Goal: Register for event/course: Sign up to attend an event or enroll in a course

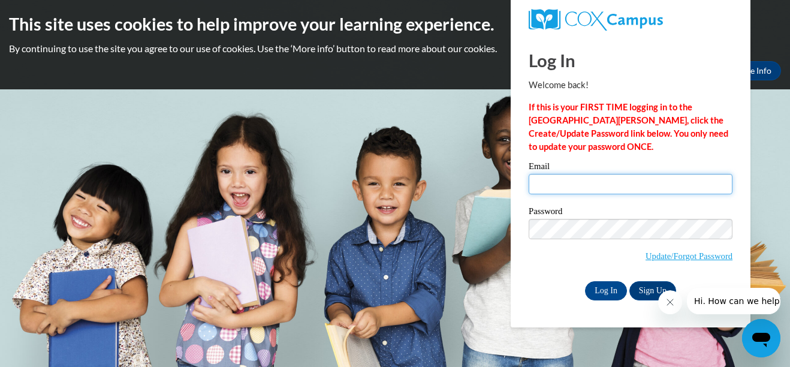
click at [560, 184] on input "Email" at bounding box center [630, 184] width 204 height 20
type input "stacyavery1969@hotmail.com"
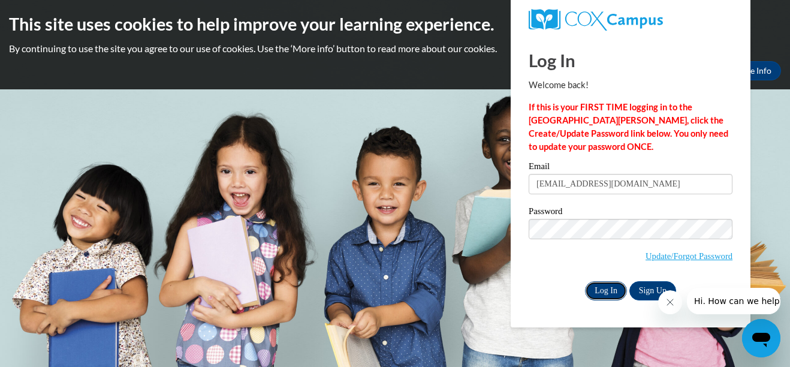
click at [596, 288] on input "Log In" at bounding box center [606, 290] width 42 height 19
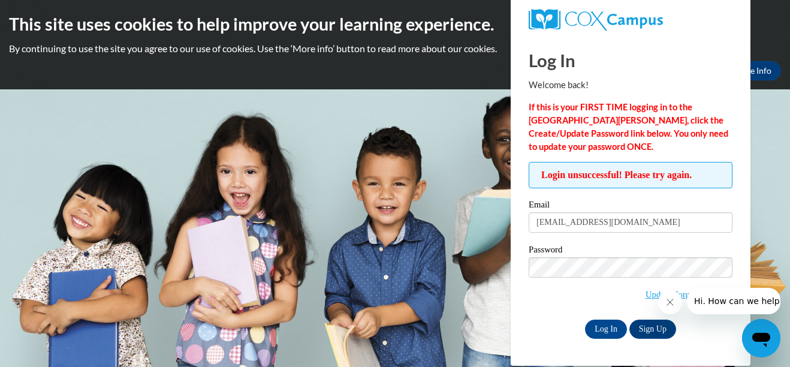
click at [661, 305] on button "Close message from company" at bounding box center [669, 302] width 24 height 24
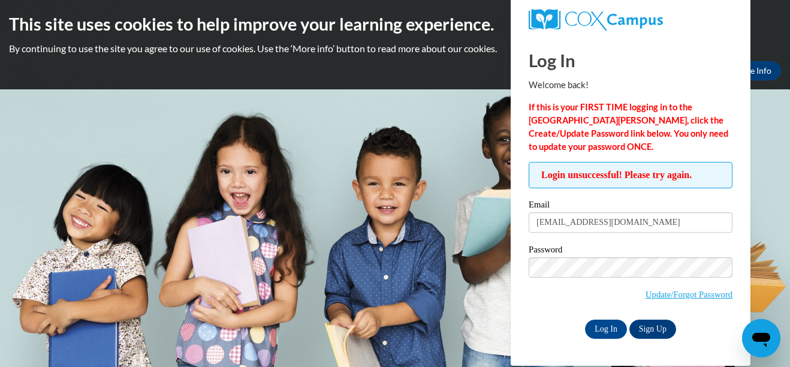
click at [766, 17] on h2 "This site uses cookies to help improve your learning experience." at bounding box center [395, 24] width 772 height 24
click at [672, 292] on link "Update/Forgot Password" at bounding box center [688, 294] width 87 height 10
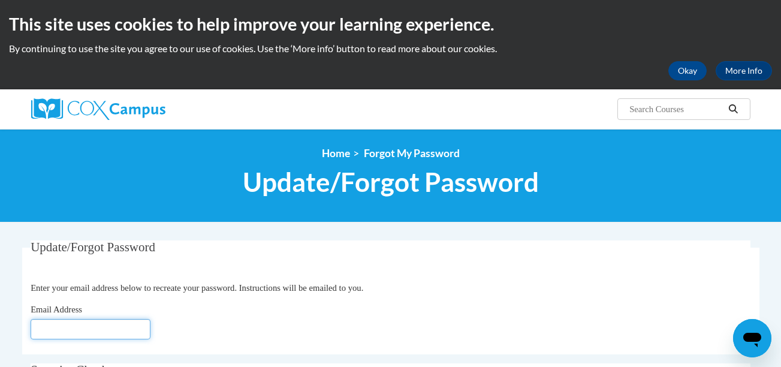
click at [52, 332] on input "Email Address" at bounding box center [91, 329] width 120 height 20
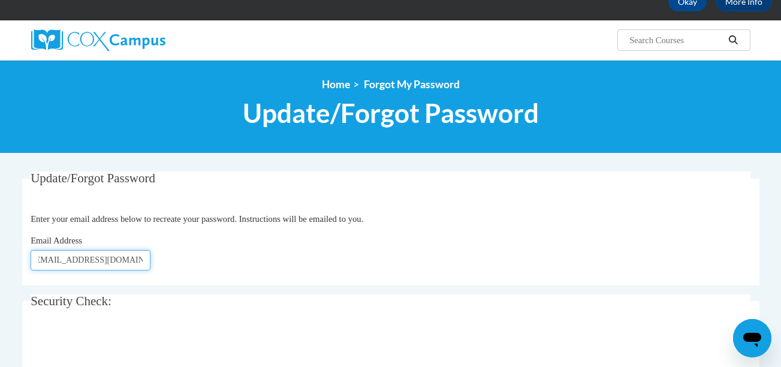
scroll to position [157, 0]
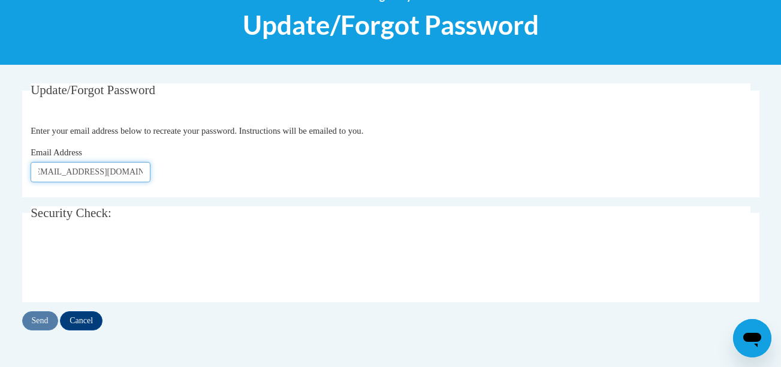
type input "stacyavery1969@hotmail.com"
click at [38, 319] on input "Send" at bounding box center [40, 320] width 36 height 19
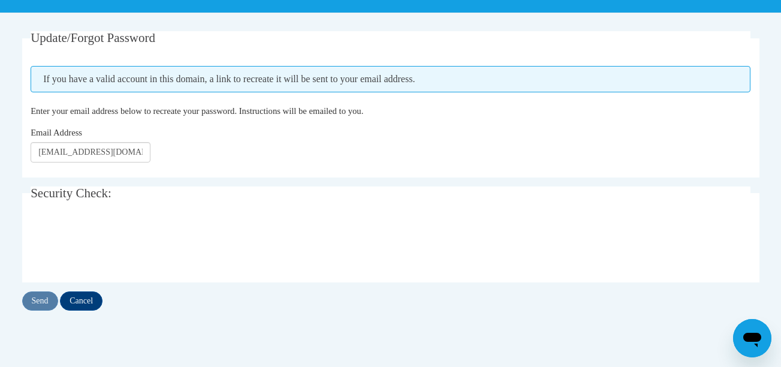
scroll to position [216, 0]
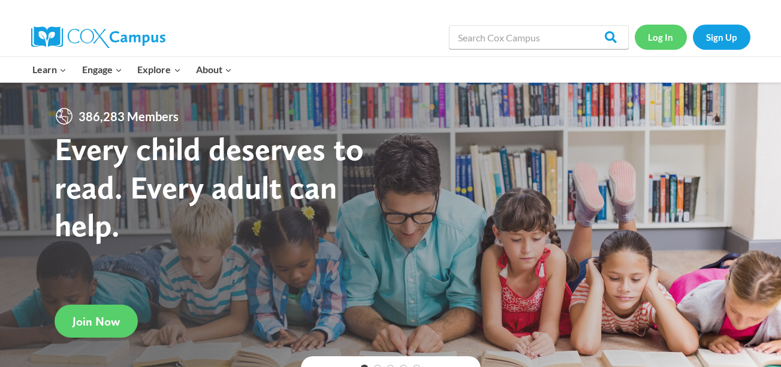
click at [658, 46] on link "Log In" at bounding box center [660, 37] width 52 height 25
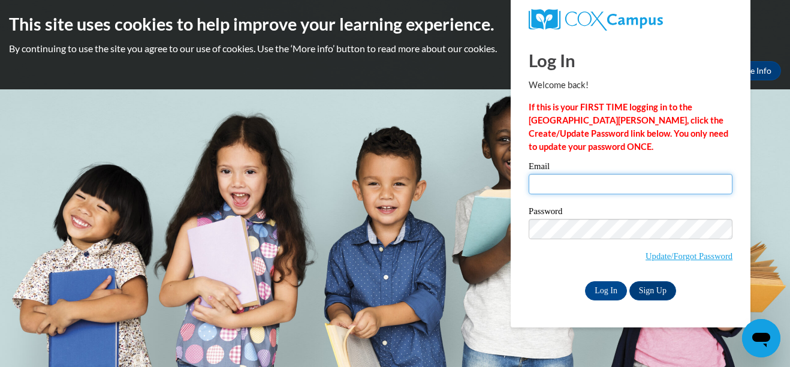
click at [573, 186] on input "Email" at bounding box center [630, 184] width 204 height 20
type input "stacyavery1969@hotmail.com"
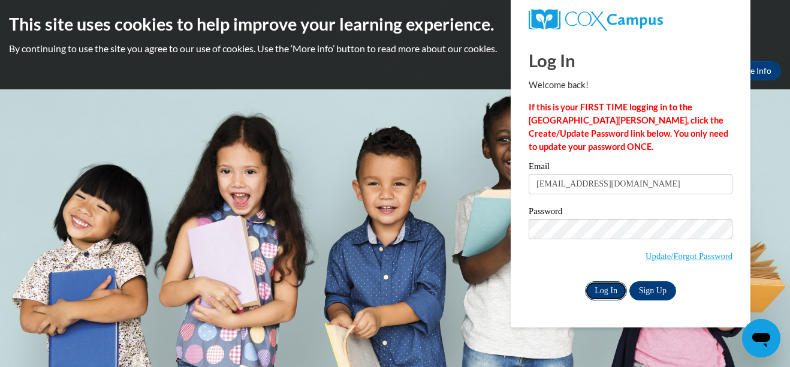
click at [604, 289] on input "Log In" at bounding box center [606, 290] width 42 height 19
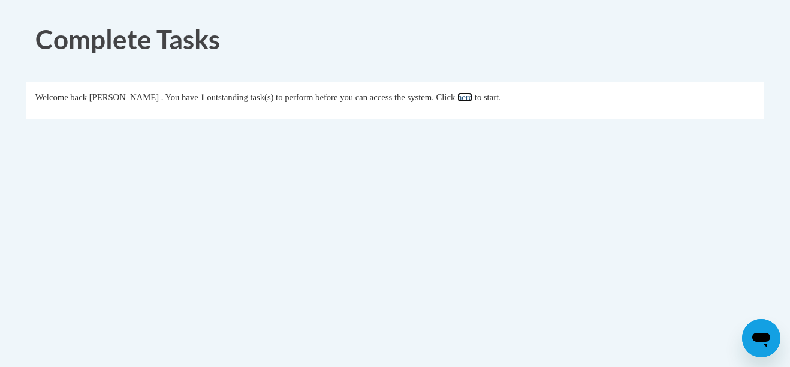
click at [472, 97] on link "here" at bounding box center [464, 97] width 15 height 10
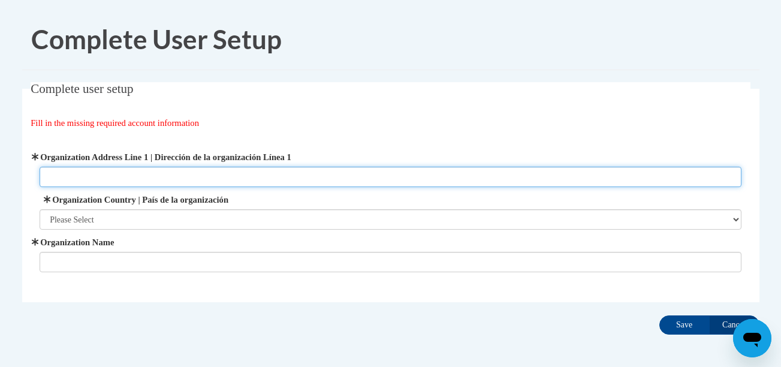
click at [68, 172] on input "Organization Address Line 1 | Dirección de la organización Línea 1" at bounding box center [391, 177] width 702 height 20
type input "277 Tallapoosa Street"
type input "v. Robinson Headstart & Pre-k"
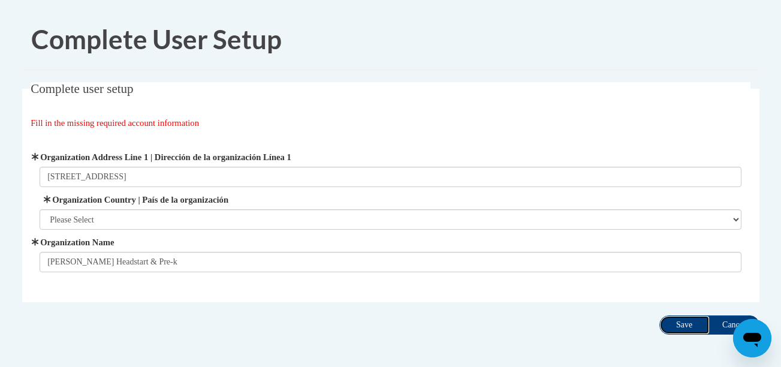
click at [685, 327] on input "Save" at bounding box center [684, 324] width 50 height 19
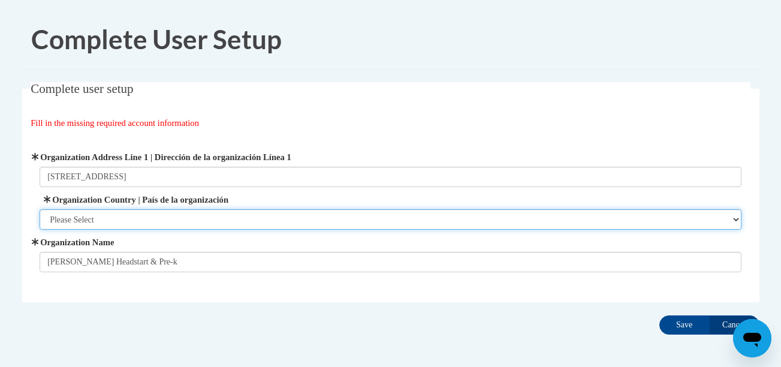
click at [126, 225] on select "Please Select United States | Estados Unidos Outside of the United States | Fue…" at bounding box center [391, 219] width 702 height 20
select select "ad49bcad-a171-4b2e-b99c-48b446064914"
click at [40, 209] on select "Please Select United States | Estados Unidos Outside of the United States | Fue…" at bounding box center [391, 219] width 702 height 20
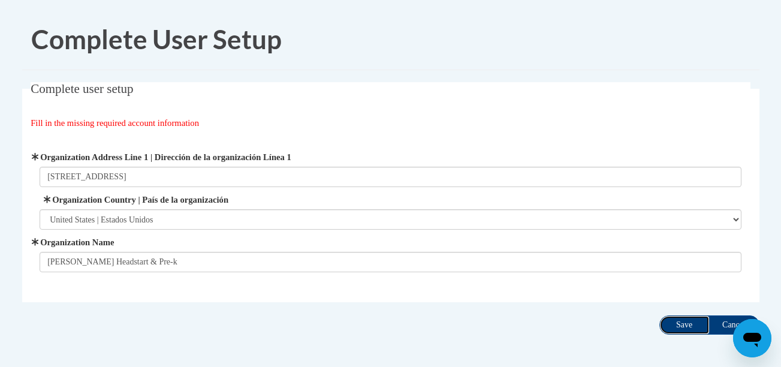
click at [690, 327] on input "Save" at bounding box center [684, 324] width 50 height 19
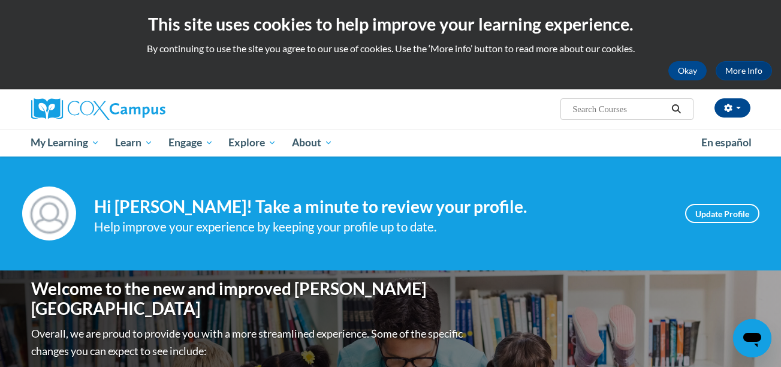
click at [615, 107] on input "Search..." at bounding box center [619, 109] width 96 height 14
type input "Emergent Literacy"
click at [677, 105] on icon "Search" at bounding box center [675, 108] width 11 height 9
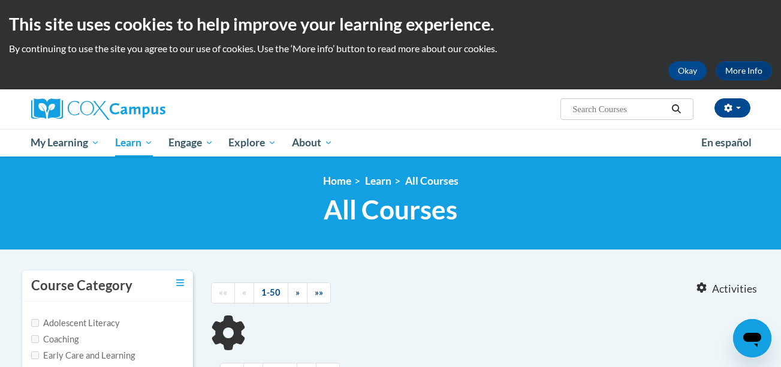
type input "Emergent Literacy"
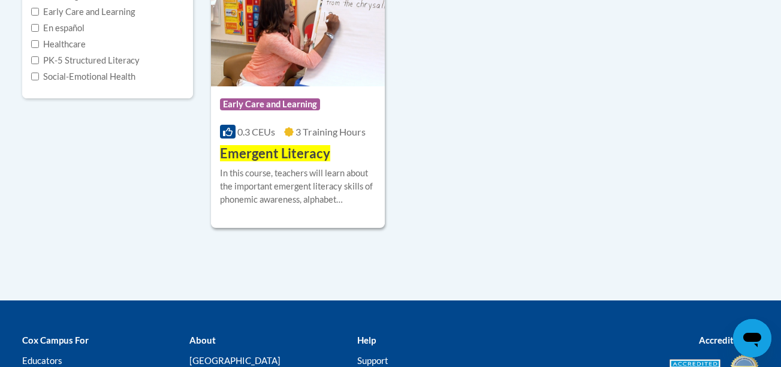
scroll to position [340, 0]
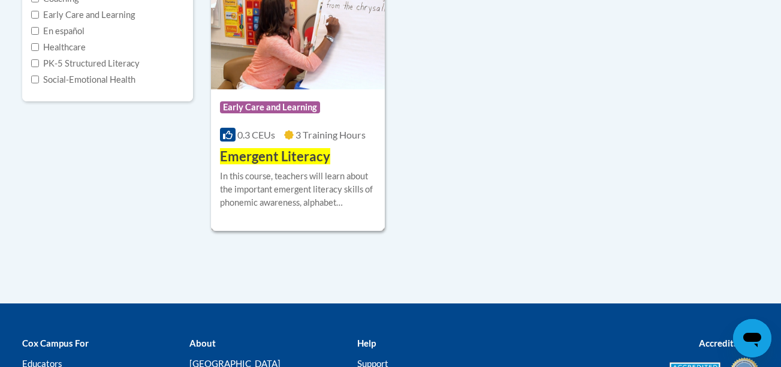
click at [287, 106] on span "Early Care and Learning" at bounding box center [270, 107] width 100 height 12
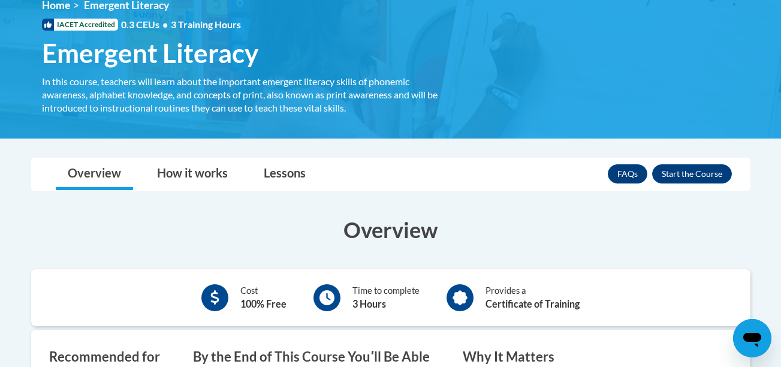
scroll to position [177, 0]
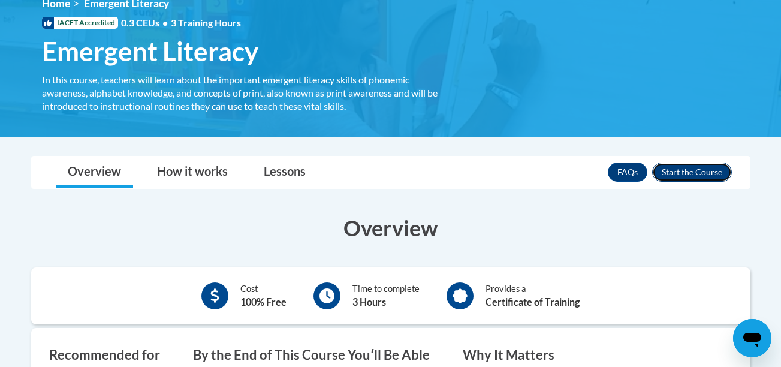
click at [678, 170] on button "Enroll" at bounding box center [692, 171] width 80 height 19
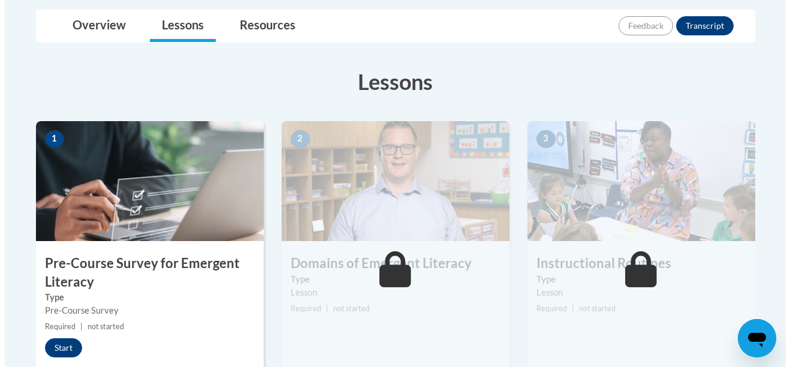
scroll to position [288, 0]
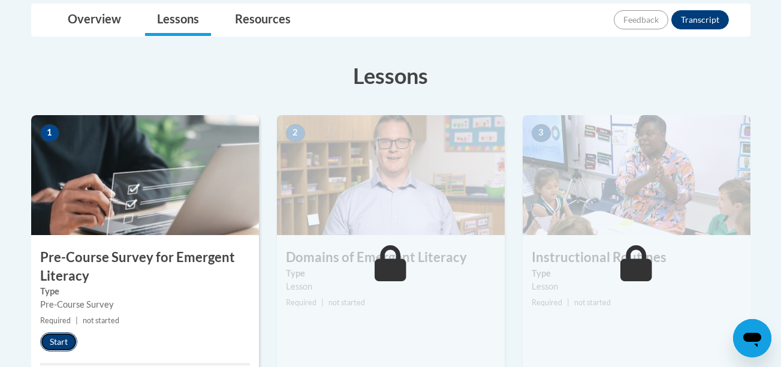
click at [58, 341] on button "Start" at bounding box center [58, 341] width 37 height 19
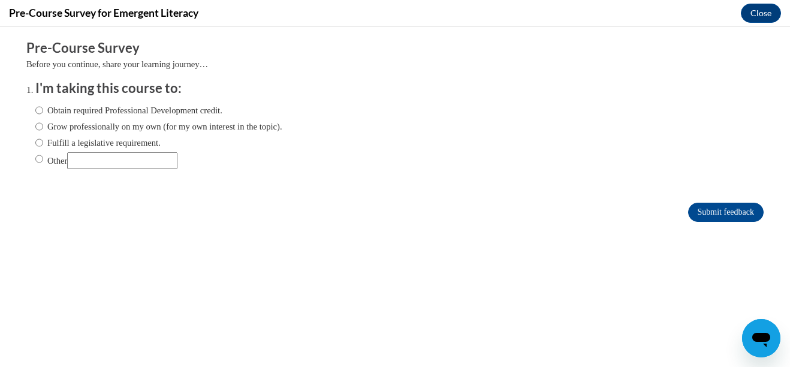
scroll to position [0, 0]
click at [35, 110] on input "Obtain required Professional Development credit." at bounding box center [39, 110] width 8 height 13
radio input "true"
click at [699, 208] on input "Submit feedback" at bounding box center [725, 212] width 75 height 19
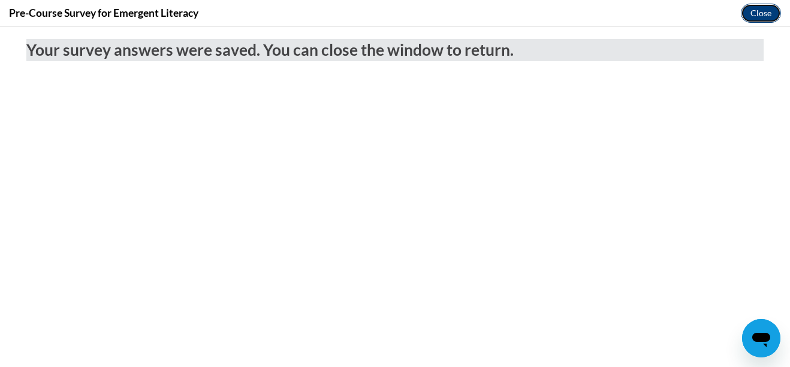
click at [754, 10] on button "Close" at bounding box center [761, 13] width 40 height 19
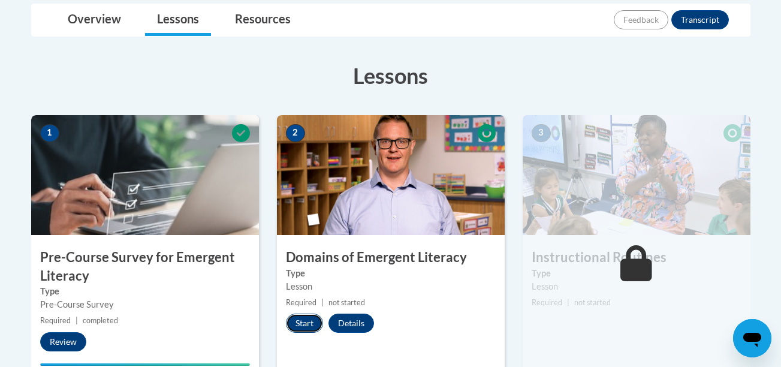
click at [306, 322] on button "Start" at bounding box center [304, 322] width 37 height 19
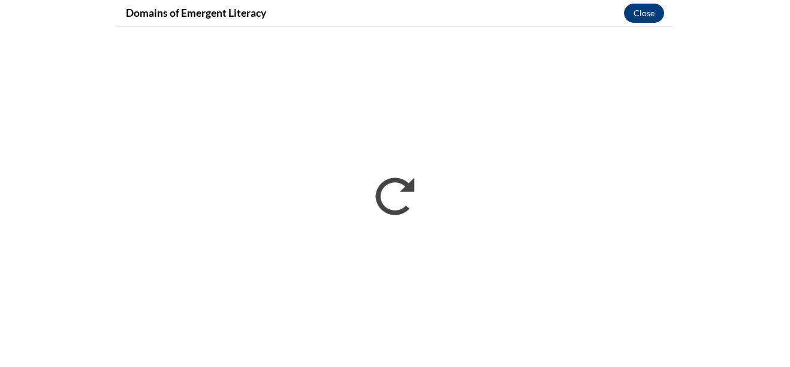
scroll to position [291, 0]
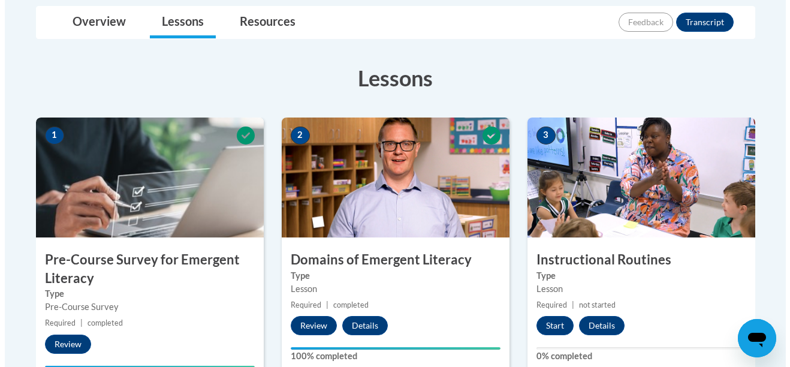
scroll to position [288, 0]
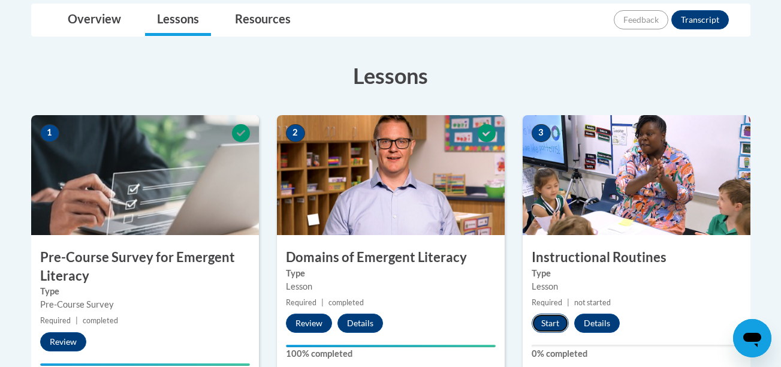
click at [542, 322] on button "Start" at bounding box center [549, 322] width 37 height 19
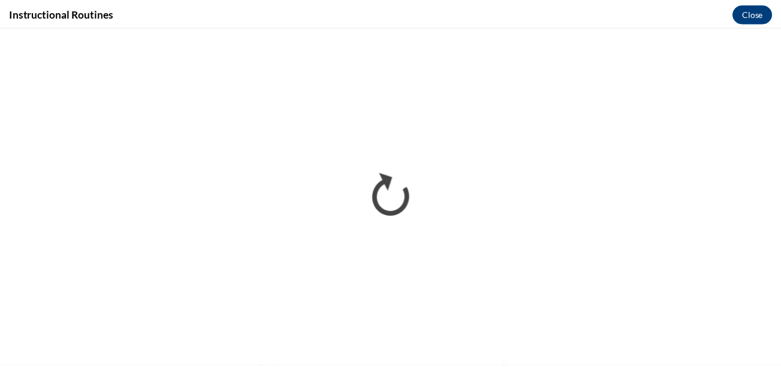
scroll to position [0, 0]
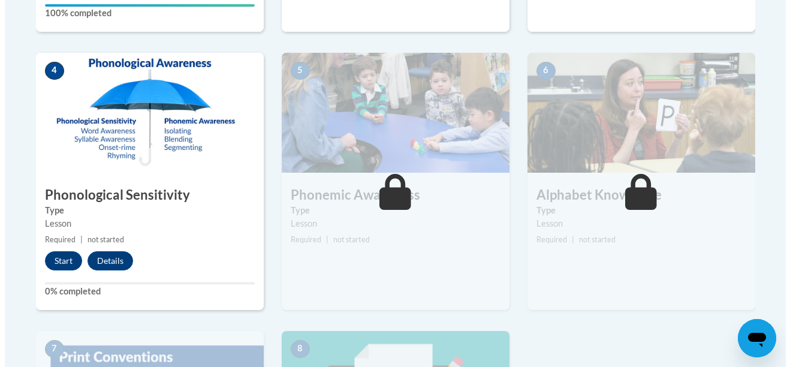
scroll to position [647, 0]
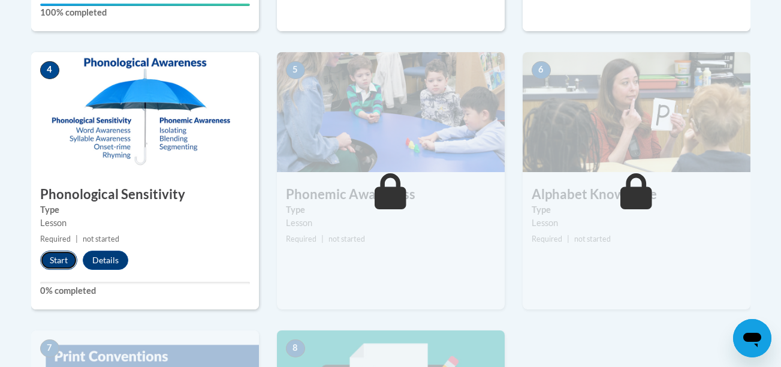
click at [51, 258] on button "Start" at bounding box center [58, 259] width 37 height 19
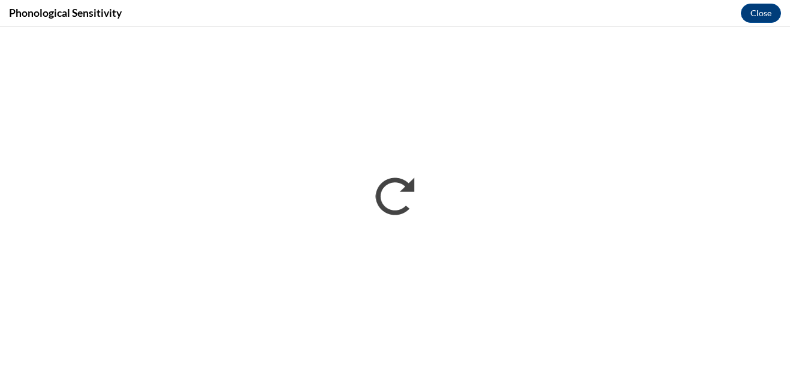
scroll to position [0, 0]
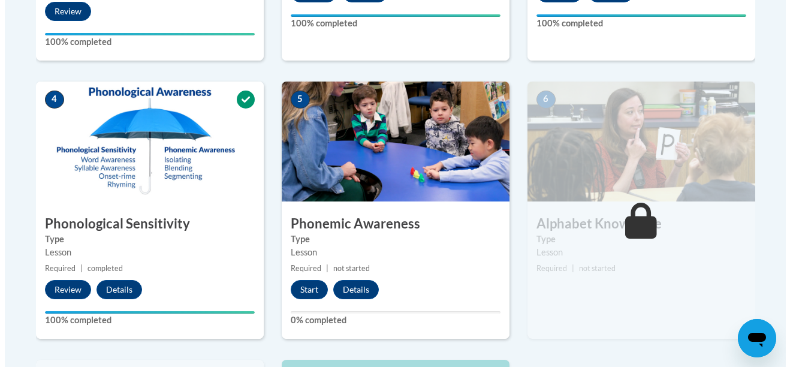
scroll to position [623, 0]
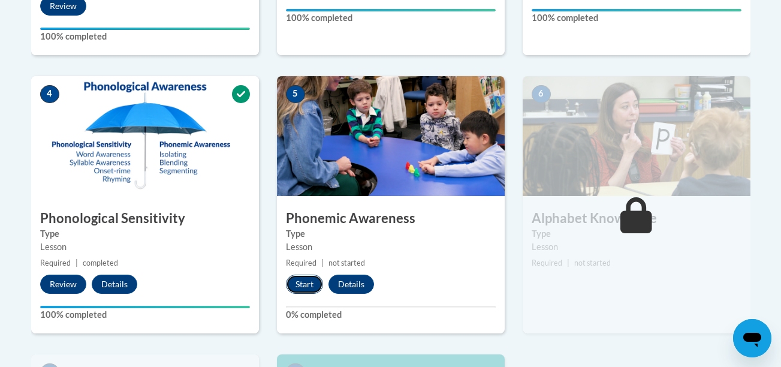
click at [297, 288] on button "Start" at bounding box center [304, 283] width 37 height 19
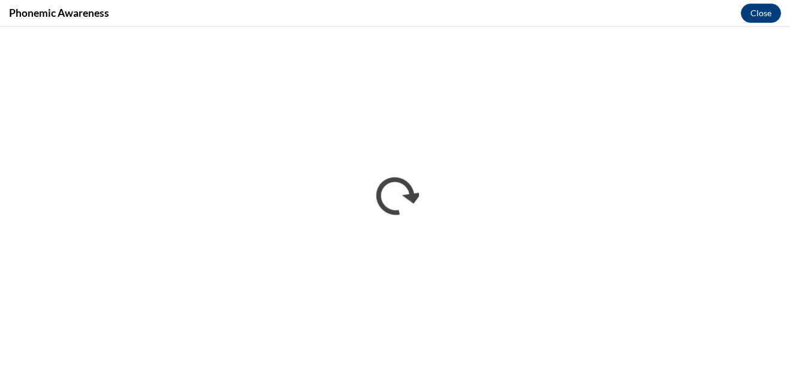
scroll to position [0, 0]
click at [762, 13] on button "Close" at bounding box center [761, 13] width 40 height 19
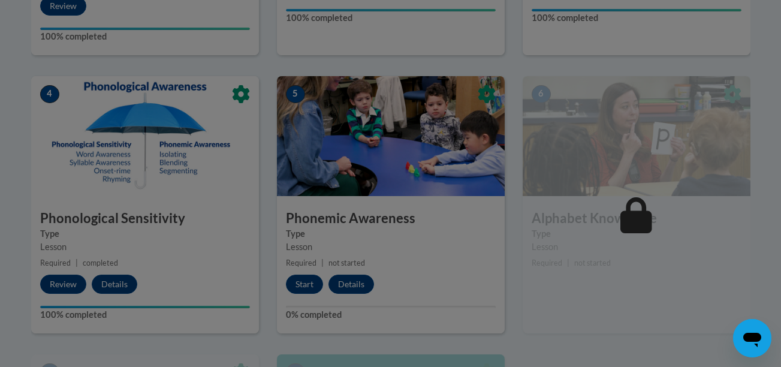
click at [444, 237] on div at bounding box center [390, 183] width 781 height 367
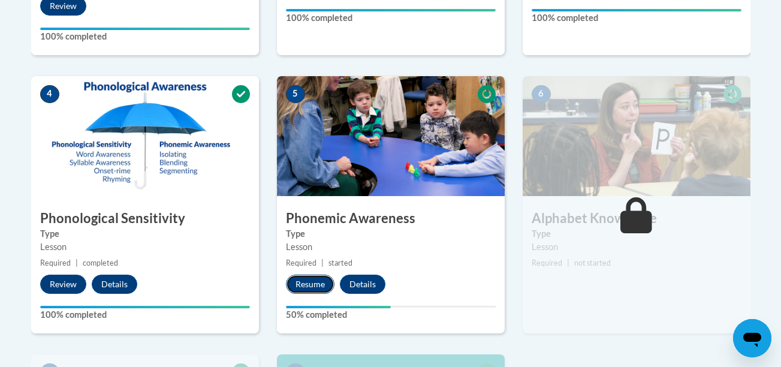
click at [309, 286] on button "Resume" at bounding box center [310, 283] width 49 height 19
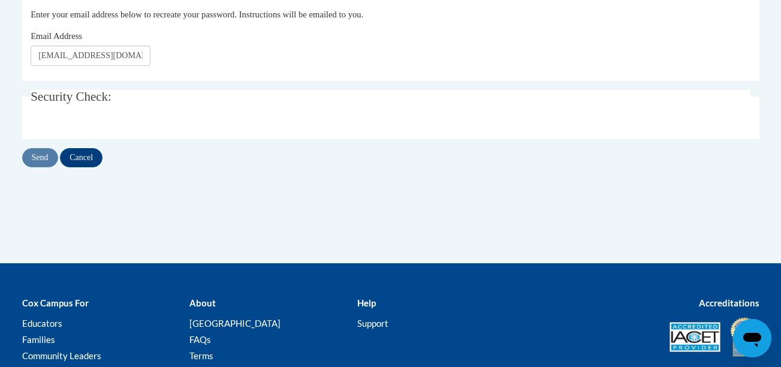
scroll to position [157, 0]
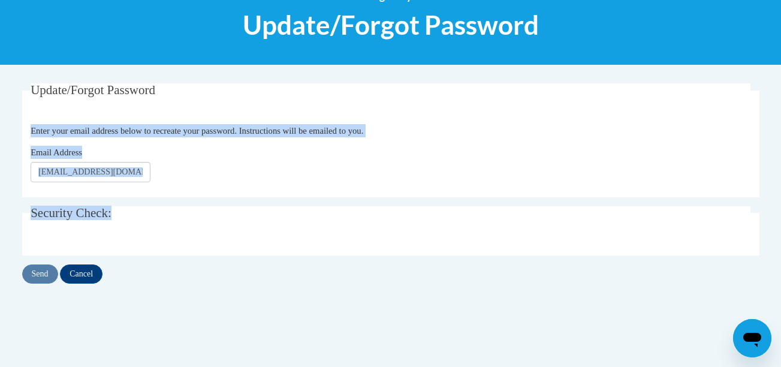
drag, startPoint x: 325, startPoint y: 94, endPoint x: 815, endPoint y: 202, distance: 501.8
click at [780, 202] on html "This site uses cookies to help improve your learning experience. By continuing …" at bounding box center [390, 26] width 781 height 367
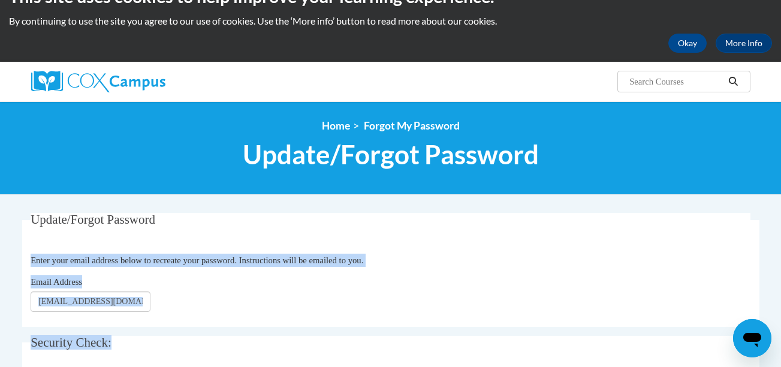
scroll to position [20, 0]
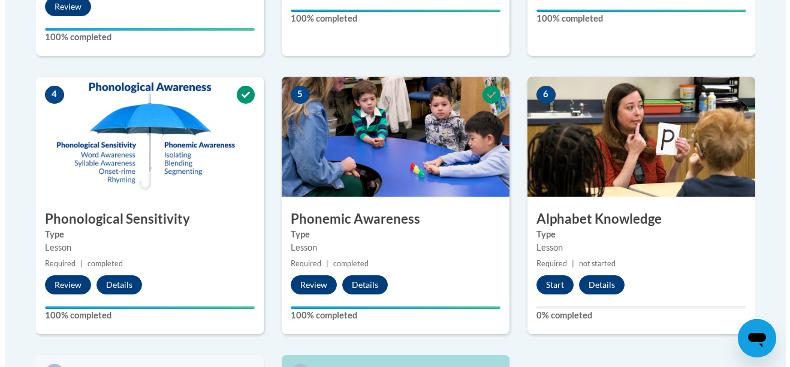
scroll to position [623, 0]
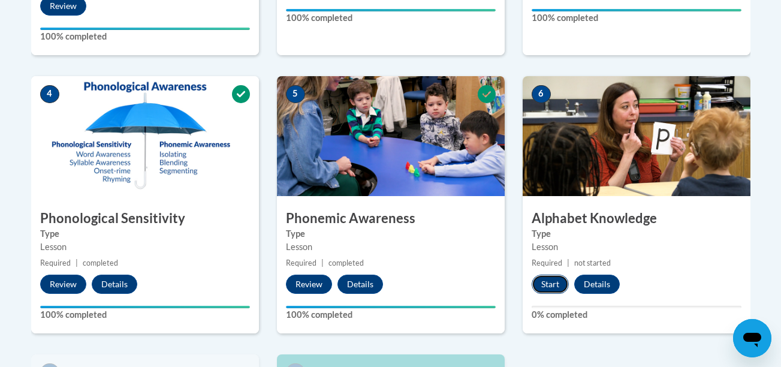
click at [560, 291] on button "Start" at bounding box center [549, 283] width 37 height 19
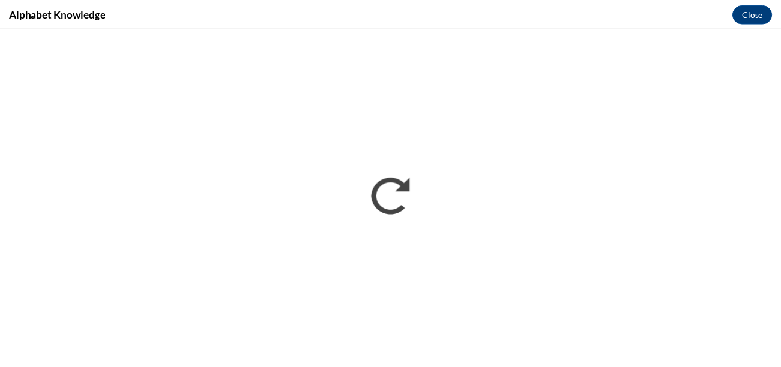
scroll to position [0, 0]
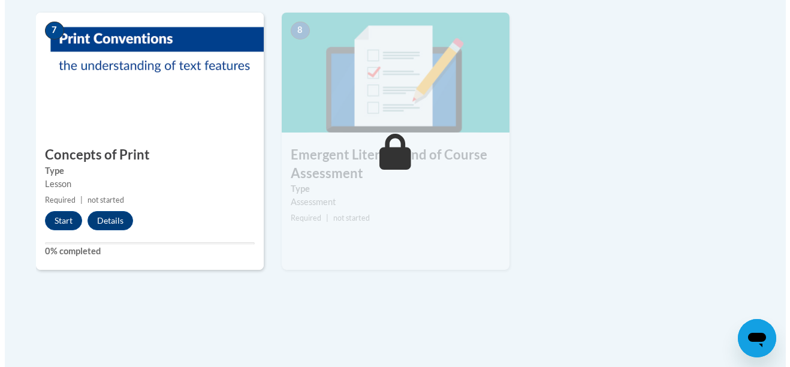
scroll to position [967, 0]
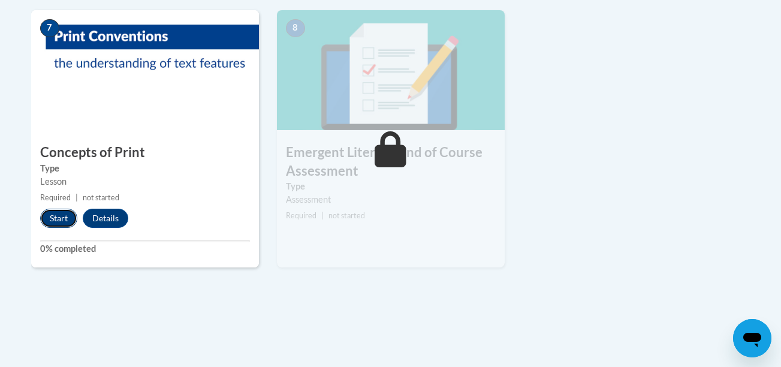
click at [59, 219] on button "Start" at bounding box center [58, 218] width 37 height 19
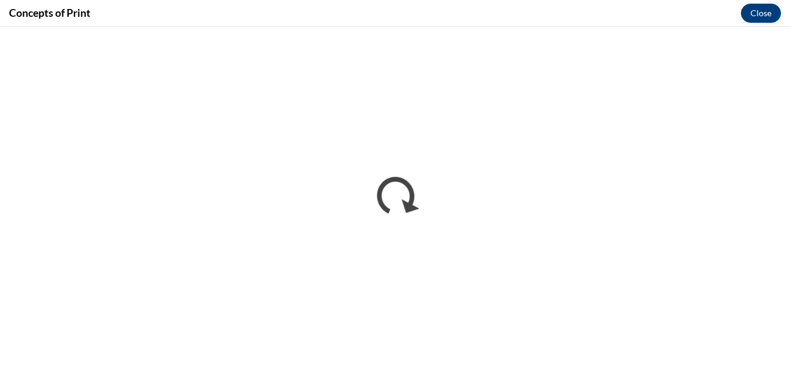
scroll to position [0, 0]
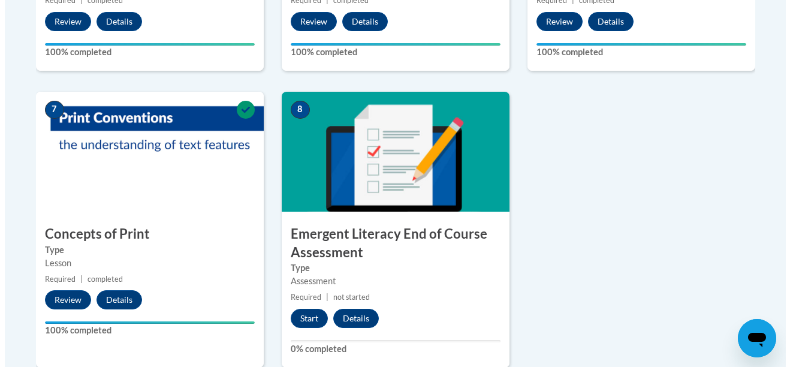
scroll to position [887, 0]
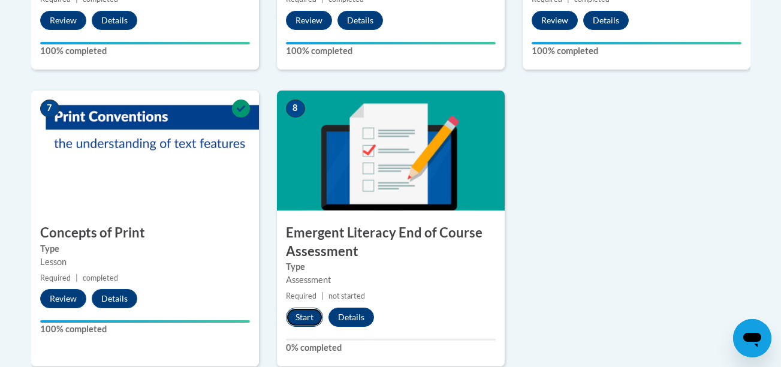
click at [305, 319] on button "Start" at bounding box center [304, 316] width 37 height 19
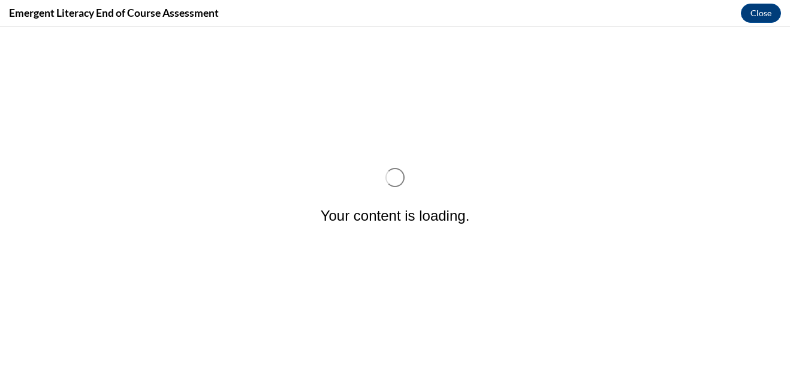
scroll to position [0, 0]
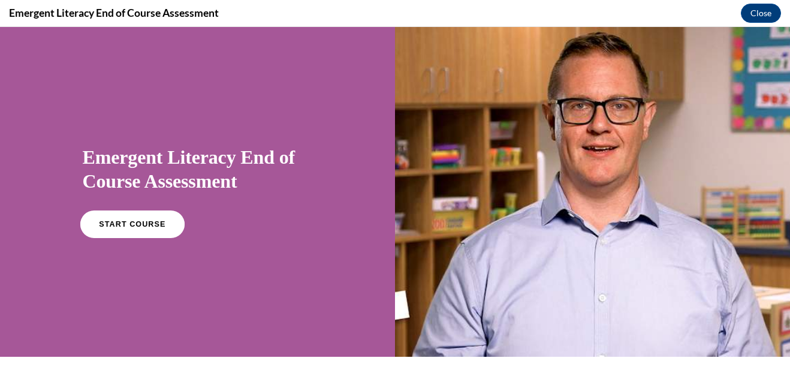
click at [122, 220] on link "START COURSE" at bounding box center [132, 224] width 104 height 28
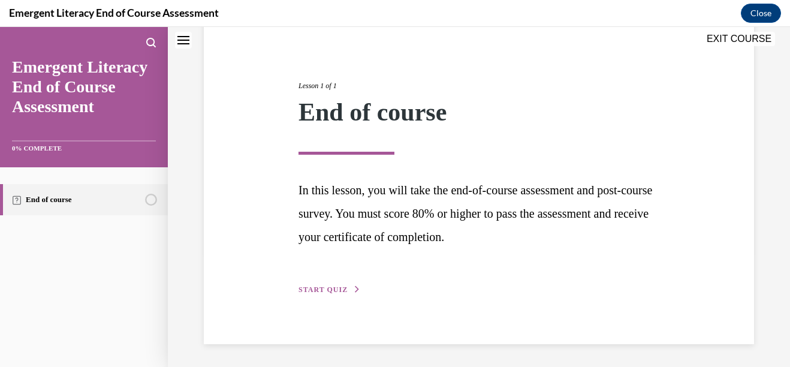
scroll to position [115, 0]
click at [325, 287] on span "START QUIZ" at bounding box center [322, 288] width 49 height 8
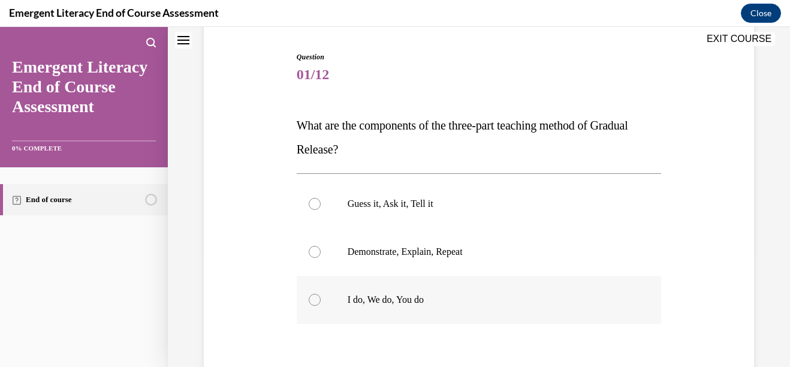
click at [309, 301] on div at bounding box center [315, 300] width 12 height 12
click at [309, 301] on input "I do, We do, You do" at bounding box center [315, 300] width 12 height 12
radio input "true"
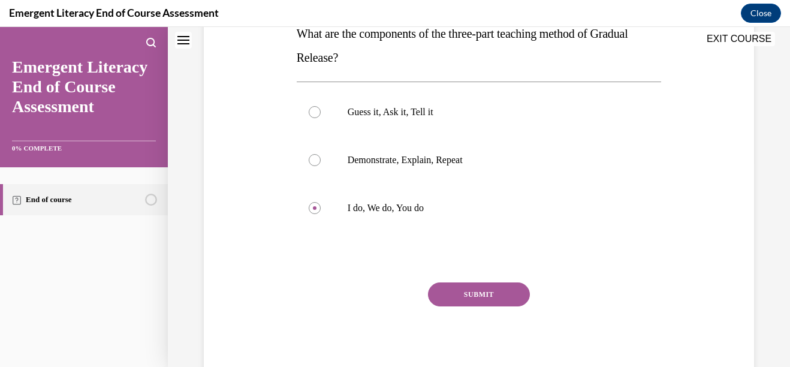
scroll to position [220, 0]
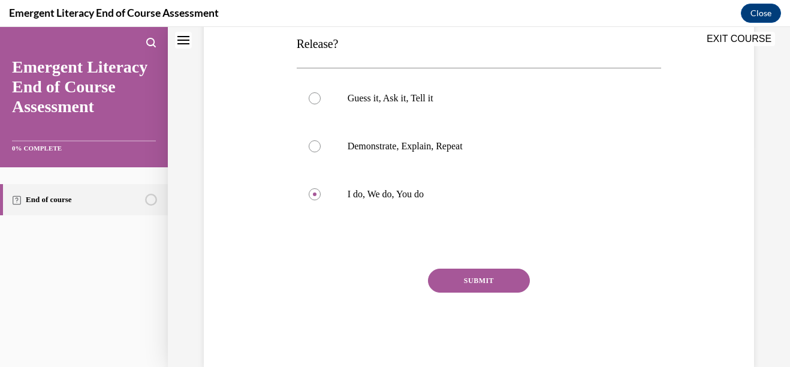
click at [473, 280] on button "SUBMIT" at bounding box center [479, 280] width 102 height 24
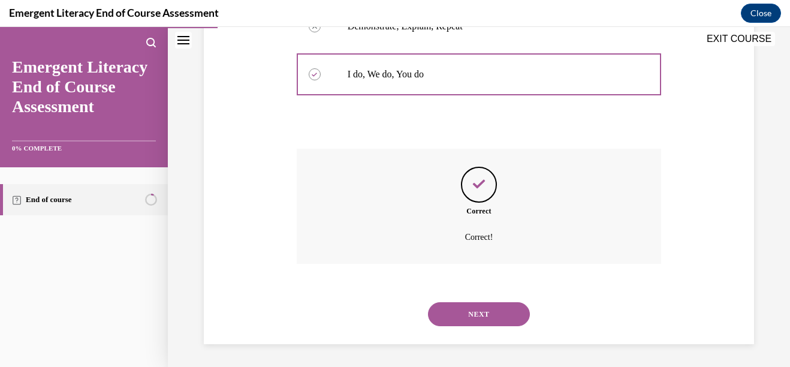
scroll to position [342, 0]
click at [471, 318] on button "NEXT" at bounding box center [479, 313] width 102 height 24
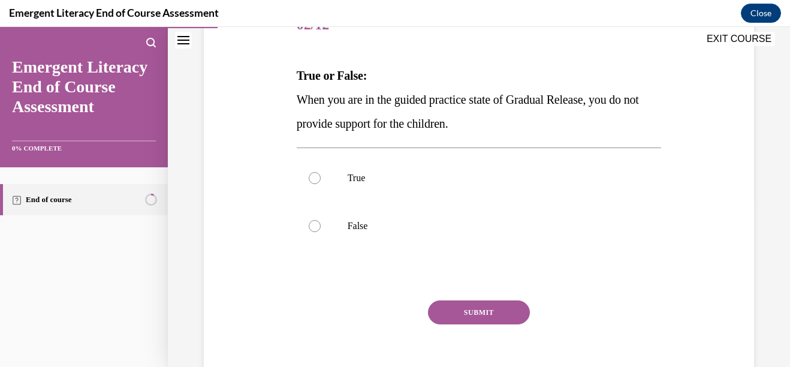
scroll to position [169, 0]
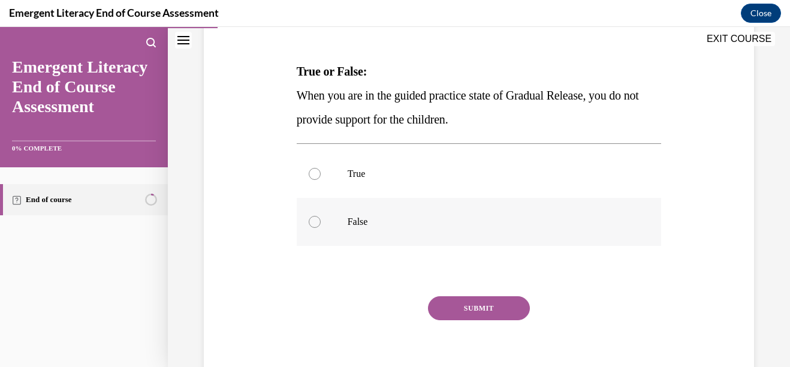
click at [310, 221] on div at bounding box center [315, 222] width 12 height 12
click at [310, 221] on input "False" at bounding box center [315, 222] width 12 height 12
radio input "true"
click at [481, 298] on button "SUBMIT" at bounding box center [479, 308] width 102 height 24
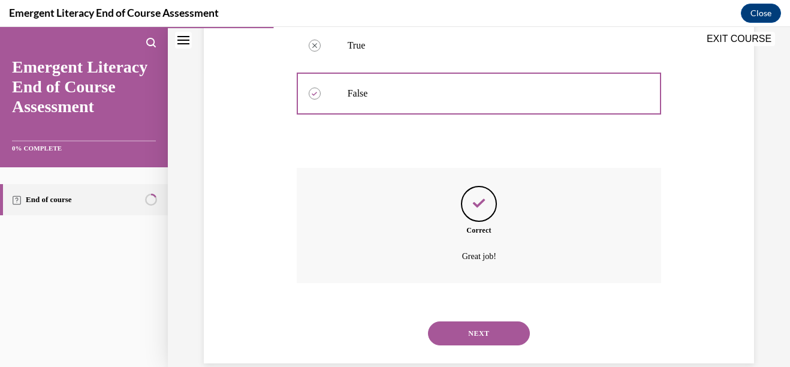
scroll to position [318, 0]
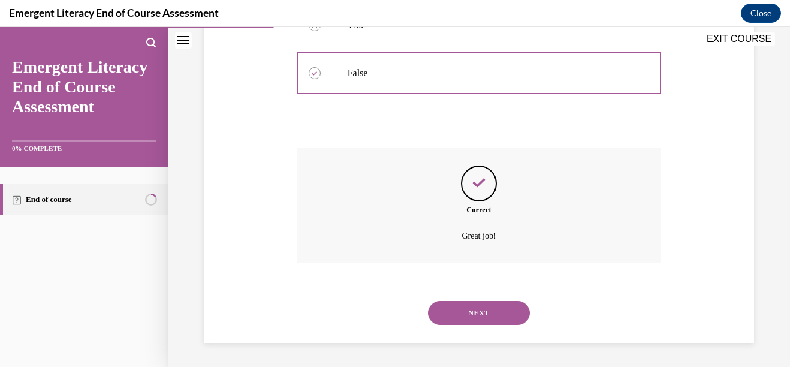
click at [449, 318] on button "NEXT" at bounding box center [479, 313] width 102 height 24
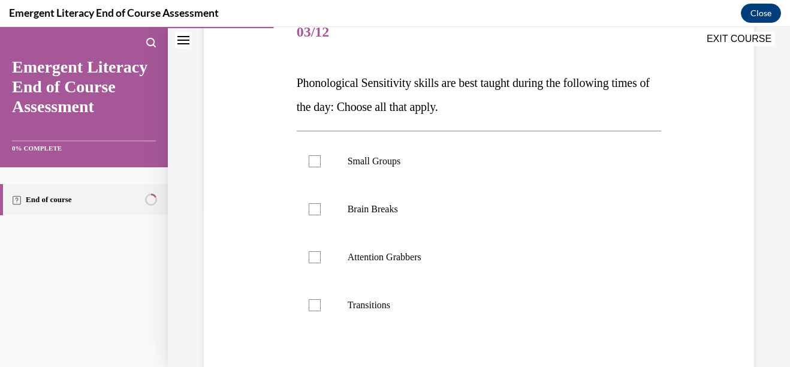
scroll to position [164, 0]
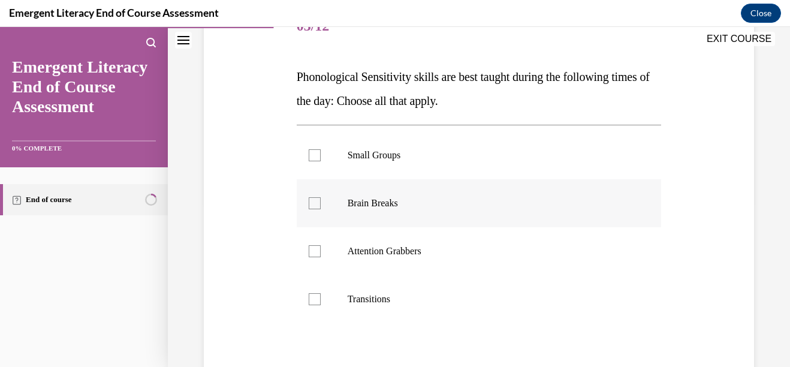
click at [310, 205] on div at bounding box center [315, 203] width 12 height 12
click at [310, 205] on input "Brain Breaks" at bounding box center [315, 203] width 12 height 12
checkbox input "true"
click at [310, 253] on div at bounding box center [315, 251] width 12 height 12
click at [310, 253] on input "Attention Grabbers" at bounding box center [315, 251] width 12 height 12
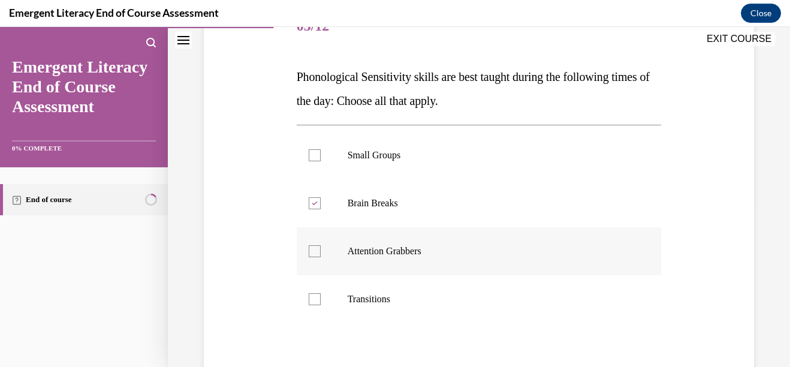
checkbox input "true"
click at [312, 301] on div at bounding box center [315, 299] width 12 height 12
click at [312, 301] on input "Transitions" at bounding box center [315, 299] width 12 height 12
checkbox input "true"
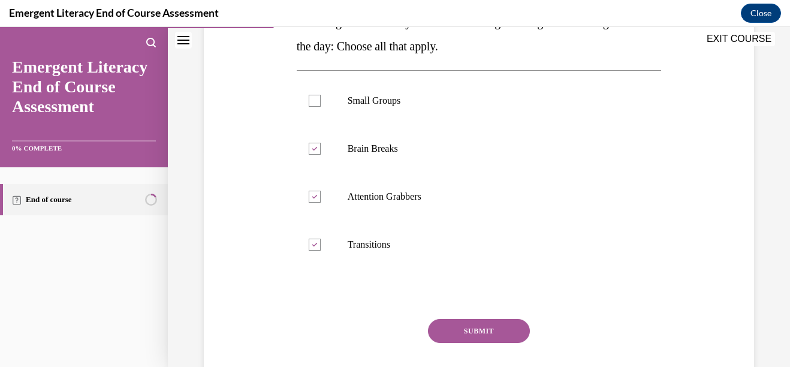
scroll to position [244, 0]
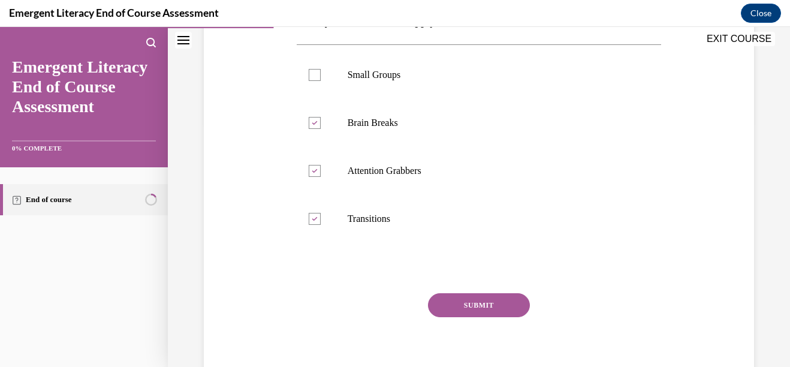
click at [472, 300] on button "SUBMIT" at bounding box center [479, 305] width 102 height 24
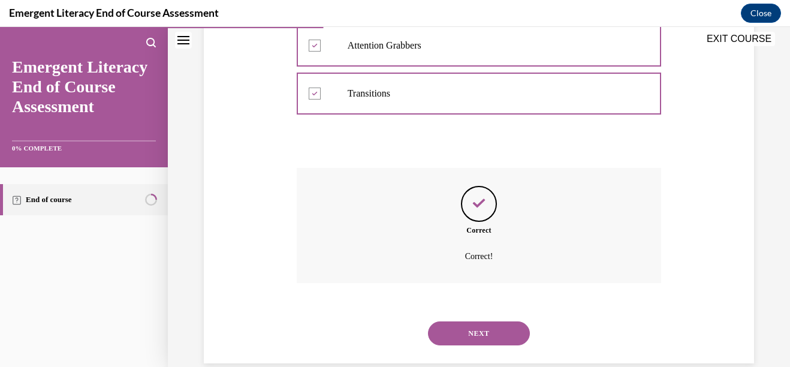
scroll to position [389, 0]
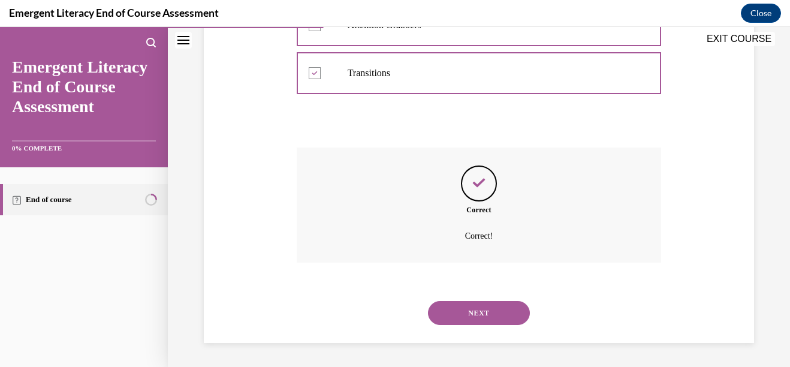
click at [478, 313] on button "NEXT" at bounding box center [479, 313] width 102 height 24
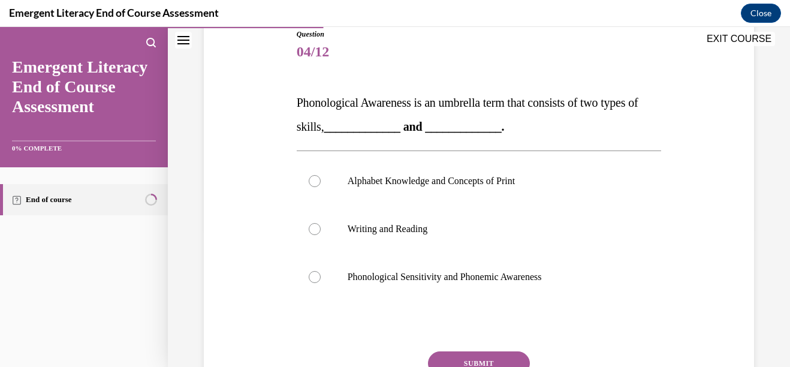
scroll to position [139, 0]
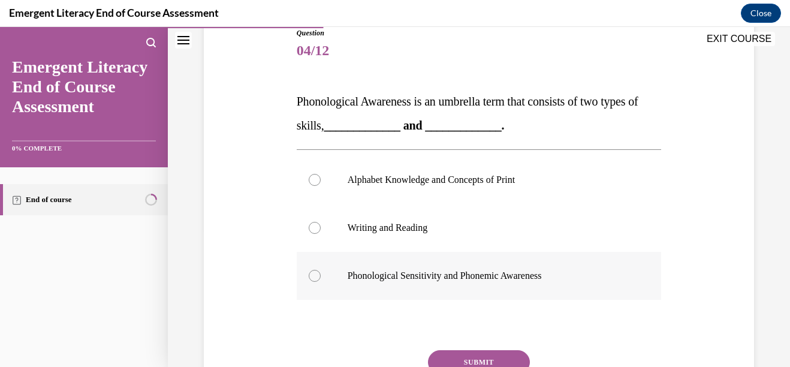
click at [310, 276] on div at bounding box center [315, 276] width 12 height 12
click at [310, 276] on input "Phonological Sensitivity and Phonemic Awareness" at bounding box center [315, 276] width 12 height 12
radio input "true"
click at [460, 356] on button "SUBMIT" at bounding box center [479, 362] width 102 height 24
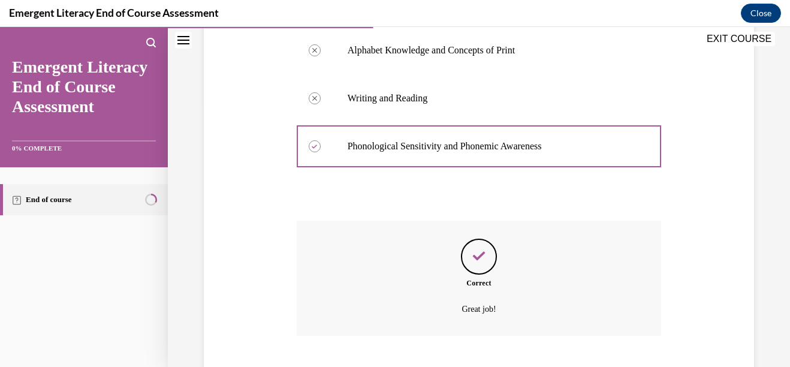
scroll to position [342, 0]
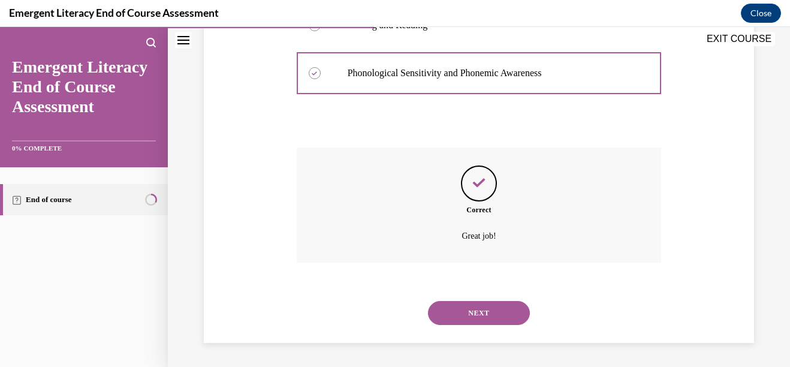
click at [469, 311] on button "NEXT" at bounding box center [479, 313] width 102 height 24
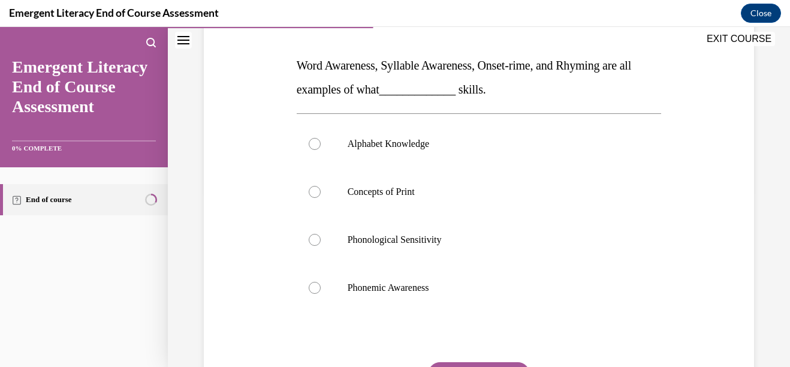
scroll to position [177, 0]
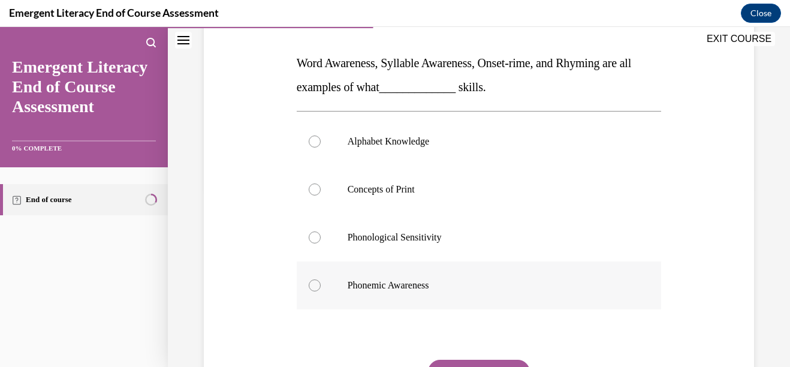
click at [310, 286] on div at bounding box center [315, 285] width 12 height 12
click at [310, 286] on input "Phonemic Awareness" at bounding box center [315, 285] width 12 height 12
radio input "true"
click at [478, 362] on button "SUBMIT" at bounding box center [479, 371] width 102 height 24
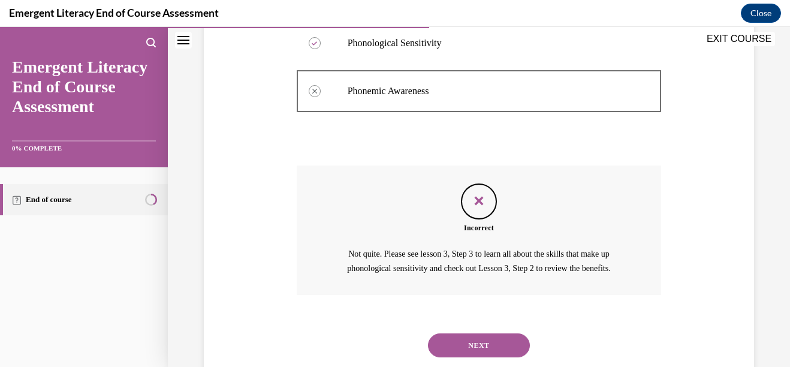
scroll to position [418, 0]
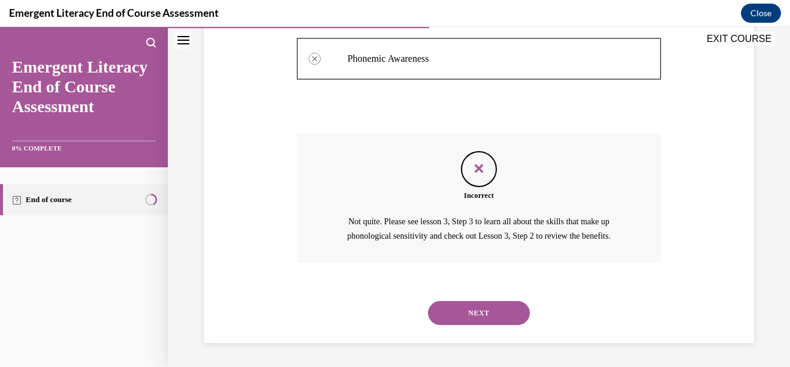
drag, startPoint x: 469, startPoint y: 310, endPoint x: 460, endPoint y: 254, distance: 57.0
click at [460, 254] on div "Question 05/12 Word Awareness, Syllable Awareness, Onset-rime, and Rhyming are …" at bounding box center [479, 53] width 365 height 580
click at [482, 313] on button "NEXT" at bounding box center [479, 313] width 102 height 24
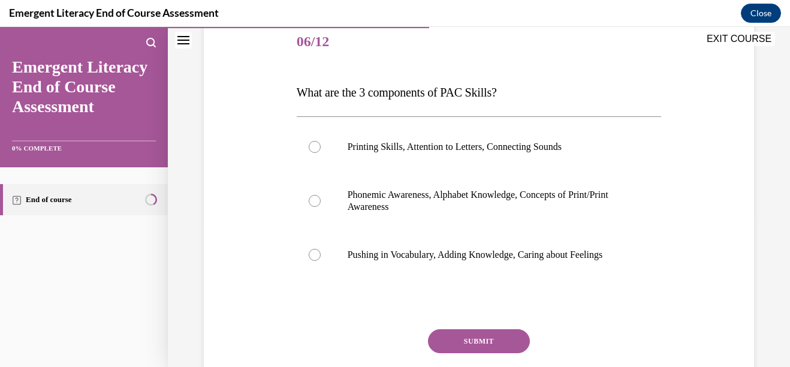
scroll to position [152, 0]
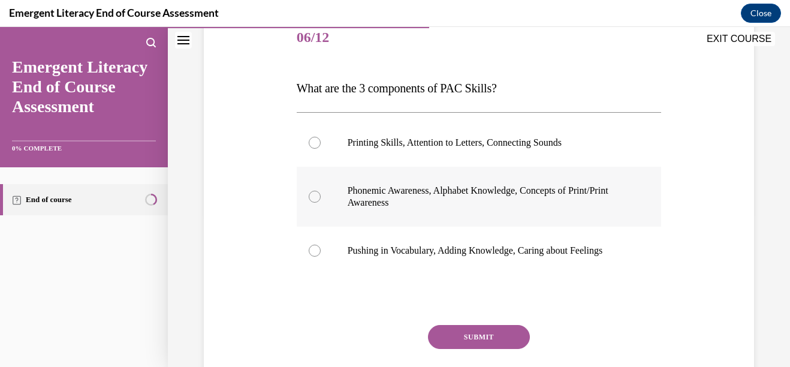
click at [313, 193] on div at bounding box center [315, 197] width 12 height 12
click at [313, 193] on input "Phonemic Awareness, Alphabet Knowledge, Concepts of Print/Print Awareness" at bounding box center [315, 197] width 12 height 12
radio input "true"
click at [458, 334] on button "SUBMIT" at bounding box center [479, 337] width 102 height 24
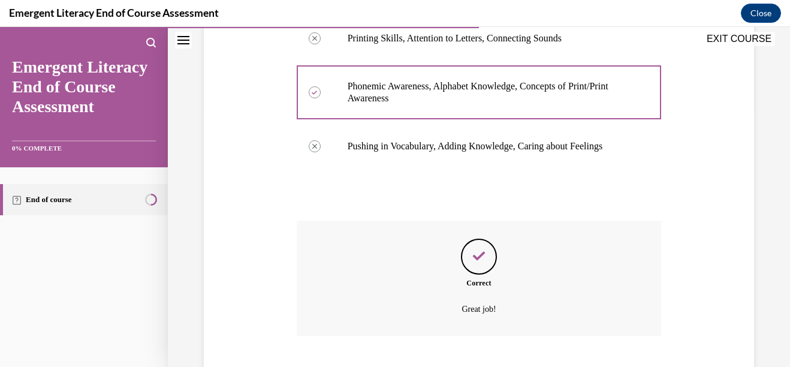
scroll to position [330, 0]
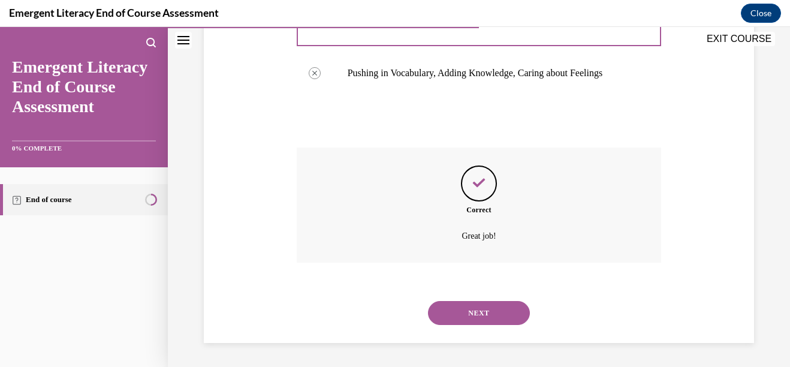
click at [443, 314] on button "NEXT" at bounding box center [479, 313] width 102 height 24
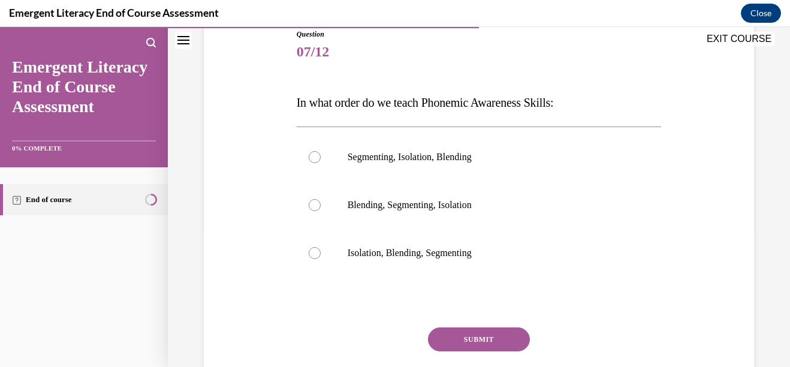
scroll to position [140, 0]
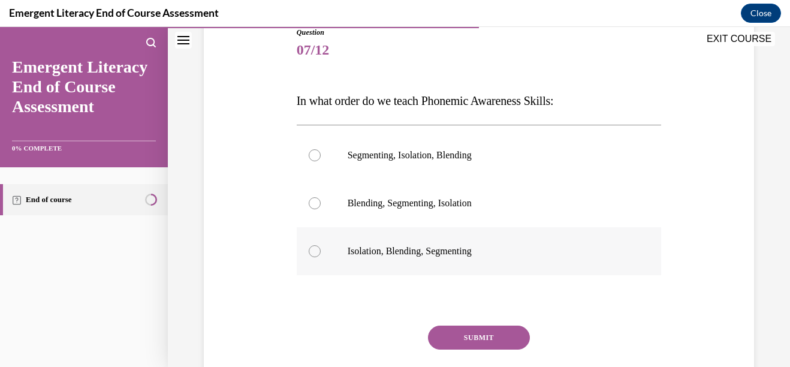
click at [310, 249] on div at bounding box center [315, 251] width 12 height 12
click at [310, 249] on input "Isolation, Blending, Segmenting" at bounding box center [315, 251] width 12 height 12
radio input "true"
click at [456, 337] on button "SUBMIT" at bounding box center [479, 337] width 102 height 24
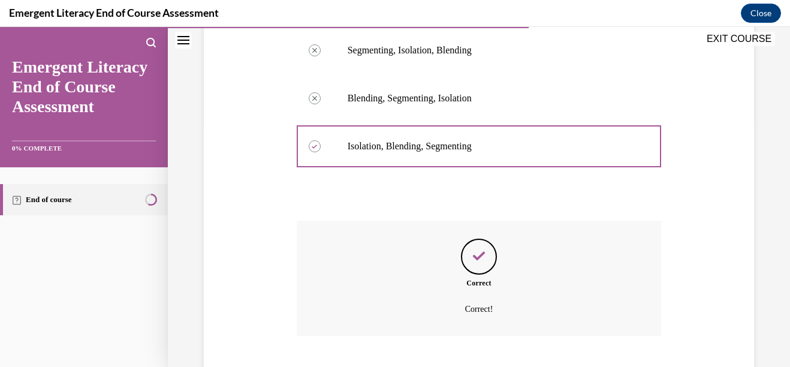
scroll to position [318, 0]
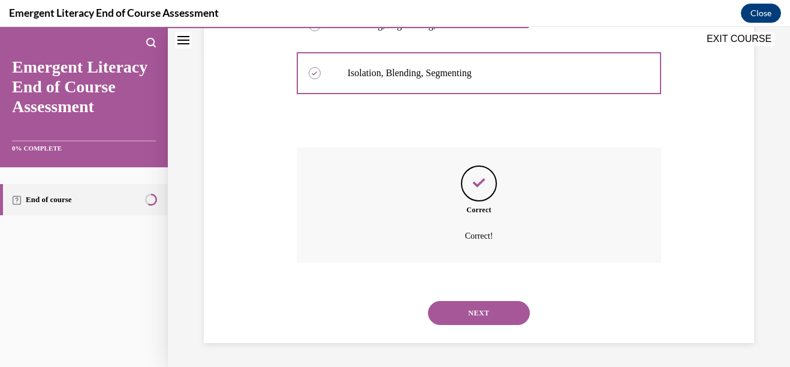
click at [490, 319] on button "NEXT" at bounding box center [479, 313] width 102 height 24
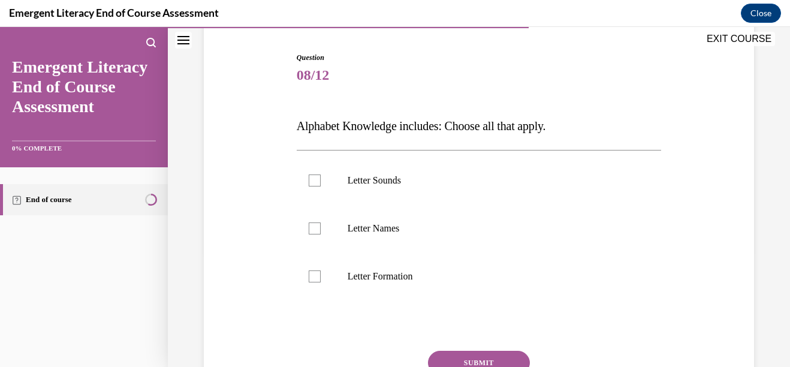
scroll to position [120, 0]
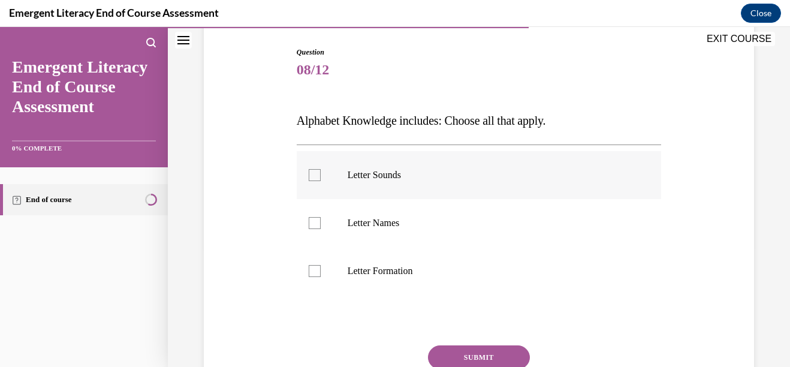
click at [305, 173] on label "Letter Sounds" at bounding box center [479, 175] width 365 height 48
click at [309, 173] on input "Letter Sounds" at bounding box center [315, 175] width 12 height 12
checkbox input "true"
click at [313, 222] on div at bounding box center [315, 223] width 12 height 12
click at [313, 222] on input "Letter Names" at bounding box center [315, 223] width 12 height 12
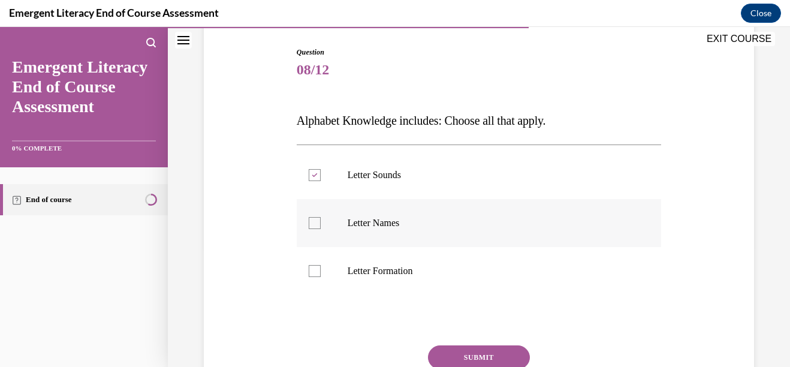
checkbox input "true"
click at [313, 270] on div at bounding box center [315, 271] width 12 height 12
click at [313, 270] on input "Letter Formation" at bounding box center [315, 271] width 12 height 12
checkbox input "true"
click at [477, 356] on button "SUBMIT" at bounding box center [479, 357] width 102 height 24
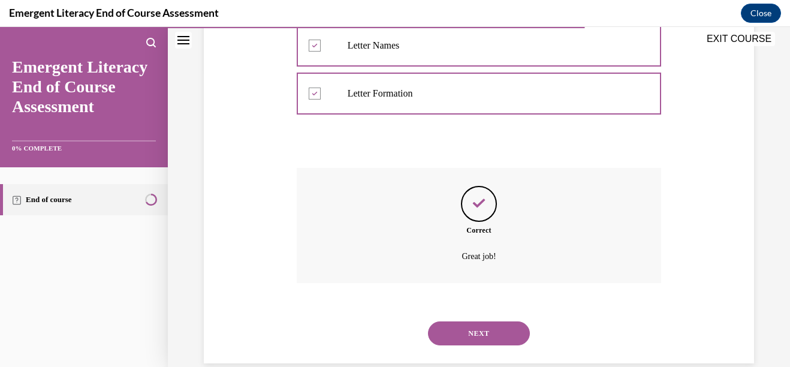
scroll to position [318, 0]
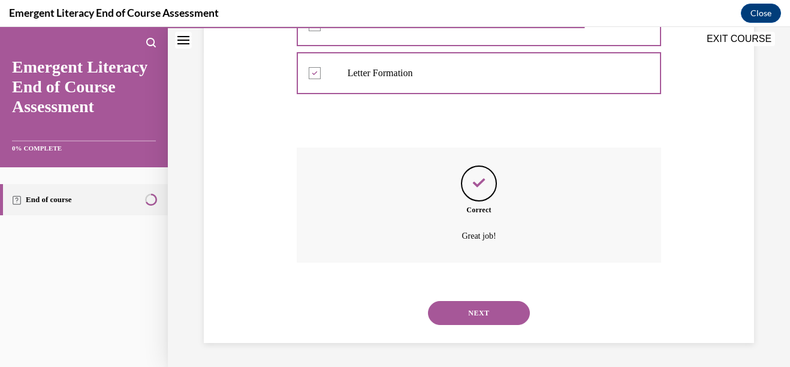
click at [488, 318] on button "NEXT" at bounding box center [479, 313] width 102 height 24
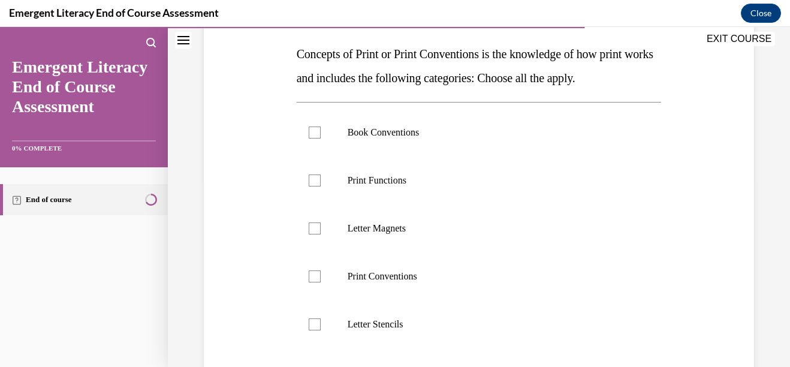
scroll to position [192, 0]
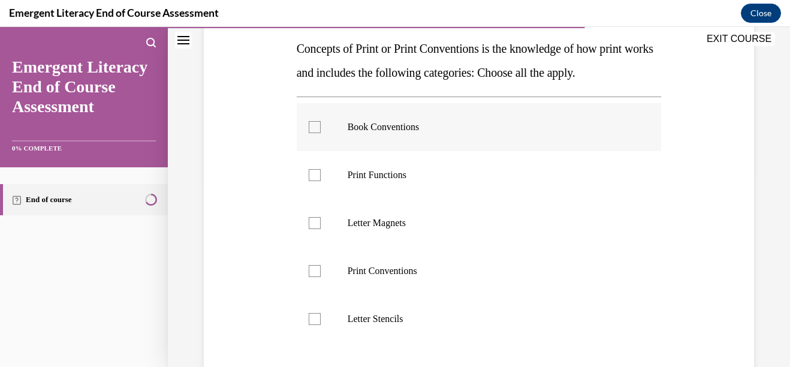
click at [311, 130] on div at bounding box center [315, 127] width 12 height 12
click at [311, 130] on input "Book Conventions" at bounding box center [315, 127] width 12 height 12
checkbox input "true"
click at [313, 267] on div at bounding box center [315, 271] width 12 height 12
click at [313, 267] on input "Print Conventions" at bounding box center [315, 271] width 12 height 12
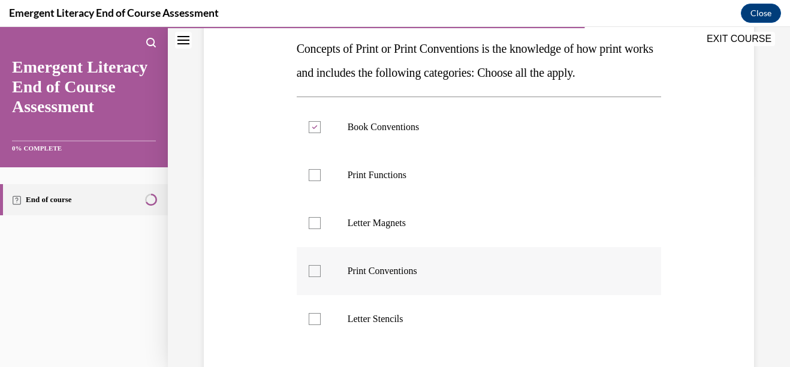
checkbox input "true"
click at [310, 176] on div at bounding box center [315, 175] width 12 height 12
click at [310, 176] on input "Print Functions" at bounding box center [315, 175] width 12 height 12
checkbox input "true"
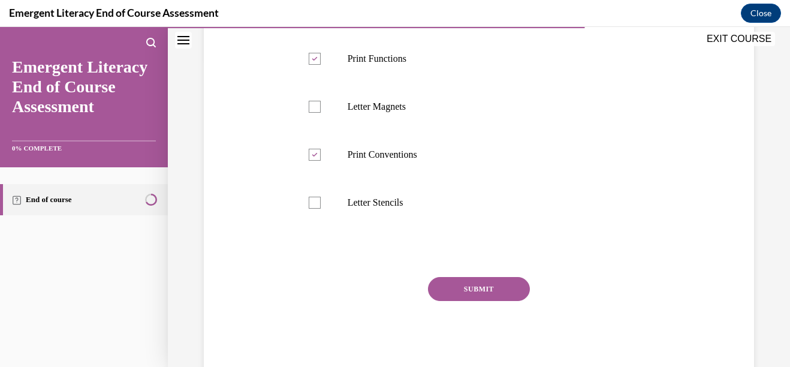
scroll to position [312, 0]
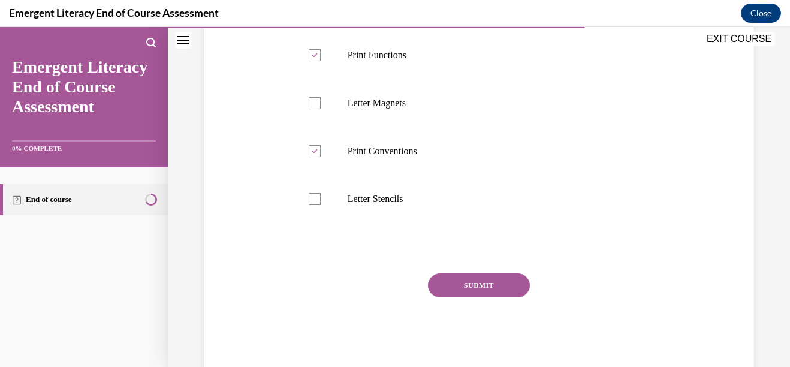
click at [476, 277] on button "SUBMIT" at bounding box center [479, 285] width 102 height 24
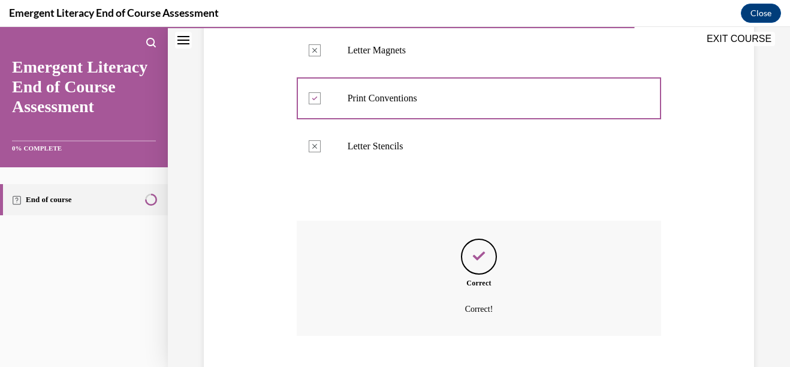
scroll to position [437, 0]
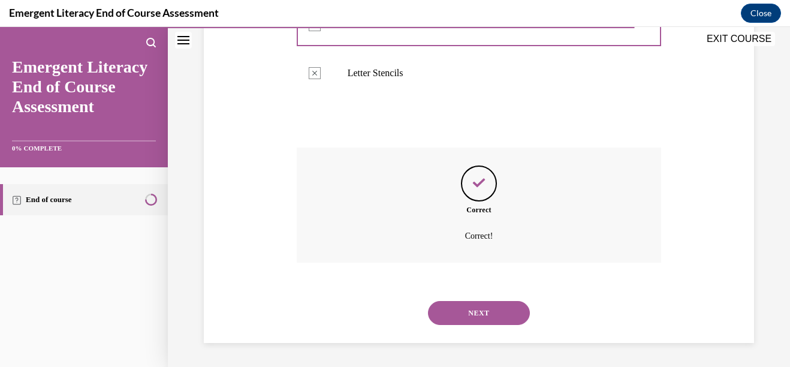
click at [478, 310] on button "NEXT" at bounding box center [479, 313] width 102 height 24
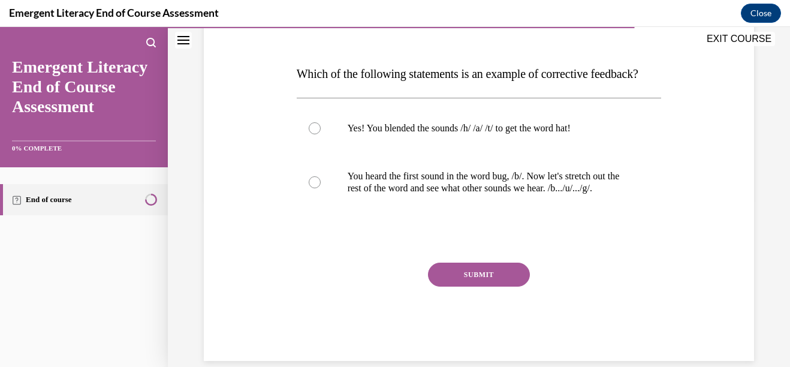
scroll to position [168, 0]
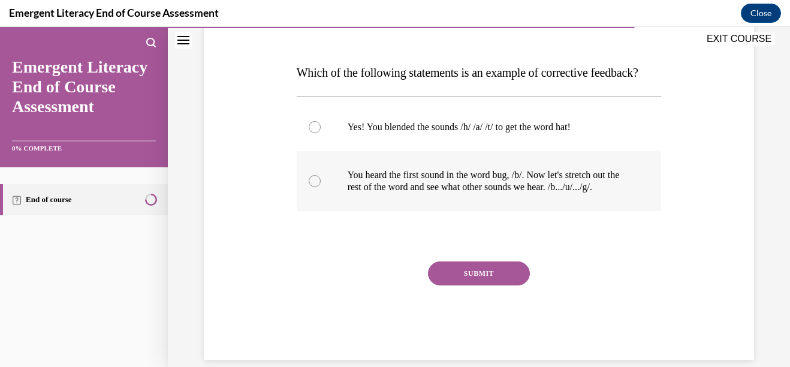
click at [310, 187] on div at bounding box center [315, 181] width 12 height 12
click at [310, 187] on input "You heard the first sound in the word bug, /b/. Now let's stretch out the rest …" at bounding box center [315, 181] width 12 height 12
radio input "true"
click at [478, 285] on button "SUBMIT" at bounding box center [479, 273] width 102 height 24
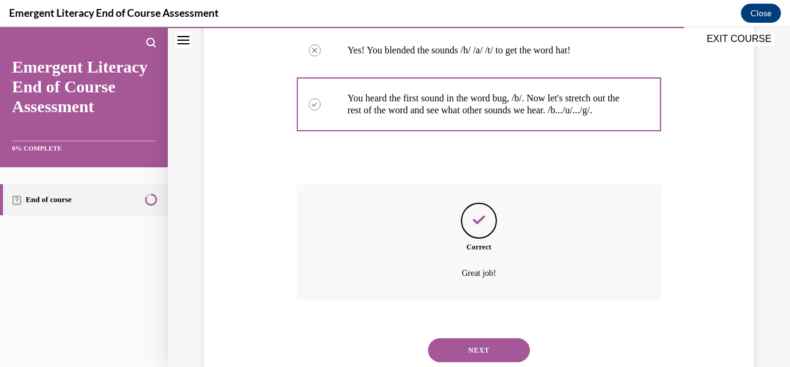
scroll to position [318, 0]
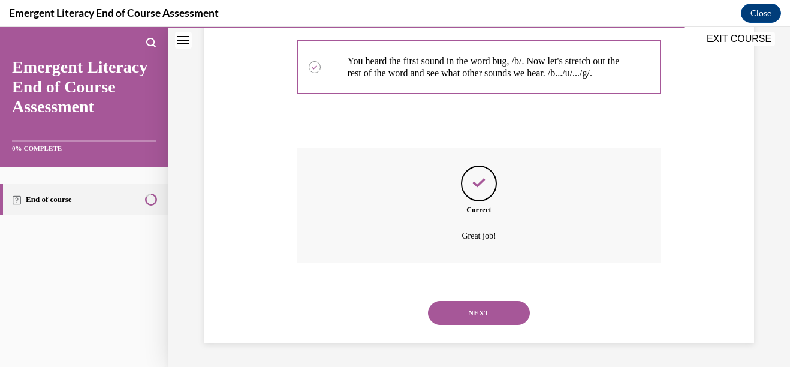
click at [479, 314] on button "NEXT" at bounding box center [479, 313] width 102 height 24
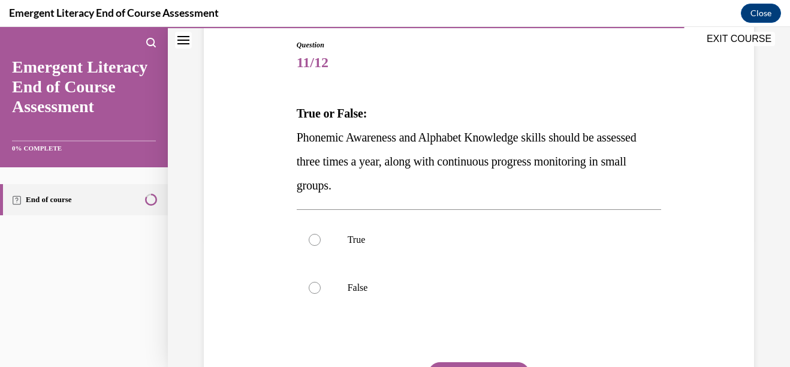
scroll to position [144, 0]
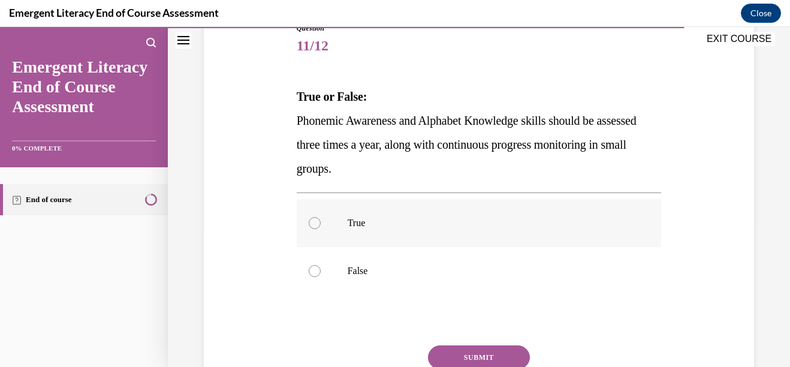
click at [315, 222] on div at bounding box center [315, 223] width 12 height 12
click at [315, 222] on input "True" at bounding box center [315, 223] width 12 height 12
radio input "true"
click at [466, 353] on button "SUBMIT" at bounding box center [479, 357] width 102 height 24
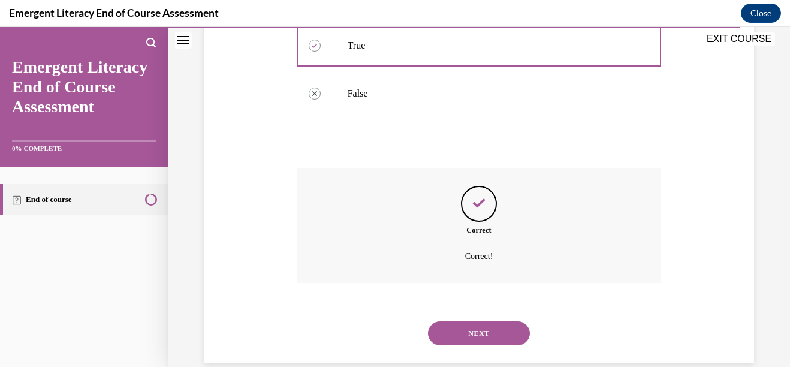
scroll to position [342, 0]
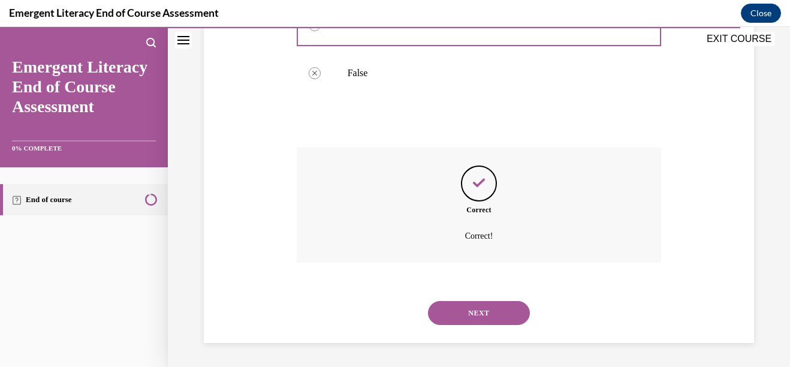
click at [477, 317] on button "NEXT" at bounding box center [479, 313] width 102 height 24
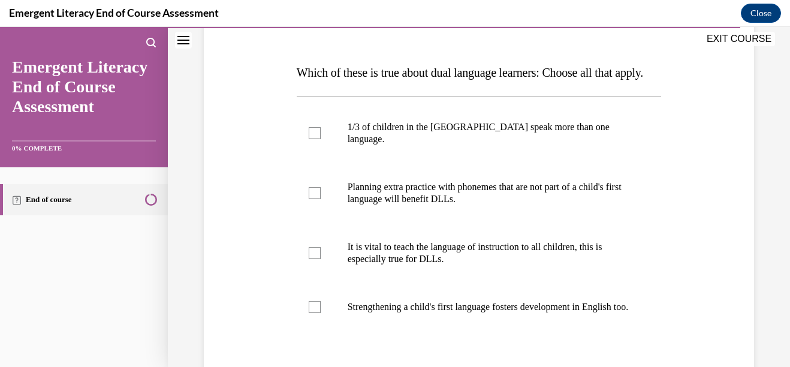
scroll to position [192, 0]
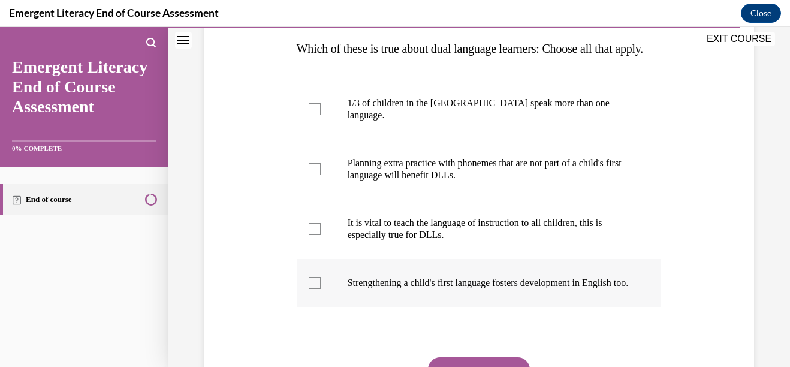
click at [315, 289] on div at bounding box center [315, 283] width 12 height 12
click at [315, 289] on input "Strengthening a child's first language fosters development in English too." at bounding box center [315, 283] width 12 height 12
checkbox input "true"
click at [309, 115] on div at bounding box center [315, 109] width 12 height 12
click at [309, 115] on input "1/3 of children in the US speak more than one language." at bounding box center [315, 109] width 12 height 12
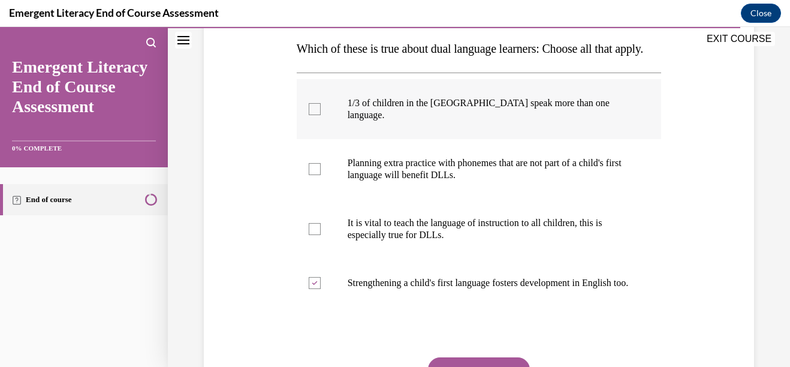
checkbox input "true"
click at [314, 235] on div at bounding box center [315, 229] width 12 height 12
click at [314, 235] on input "It is vital to teach the language of instruction to all children, this is espec…" at bounding box center [315, 229] width 12 height 12
checkbox input "true"
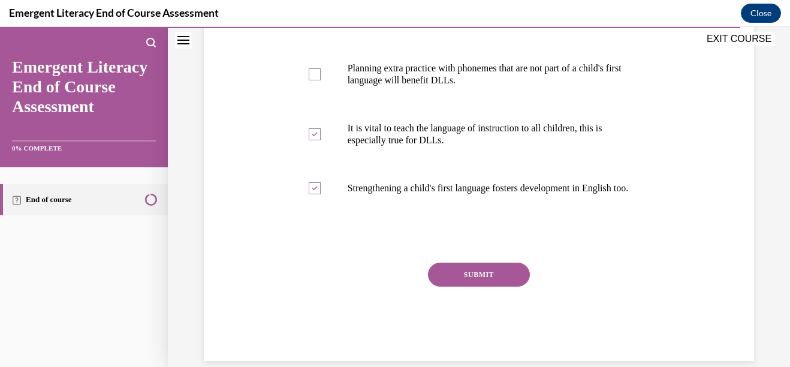
scroll to position [288, 0]
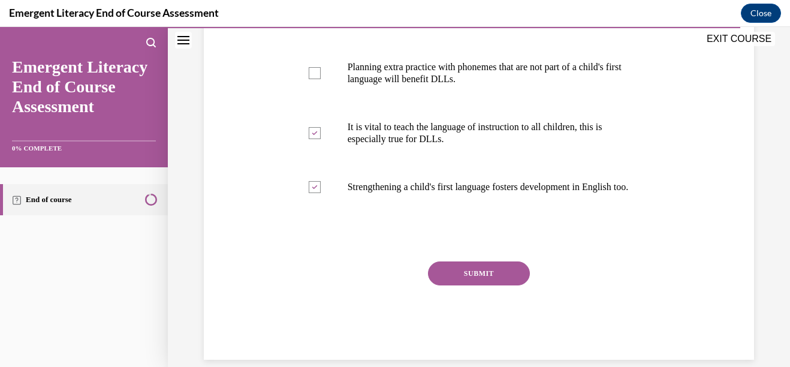
click at [479, 285] on button "SUBMIT" at bounding box center [479, 273] width 102 height 24
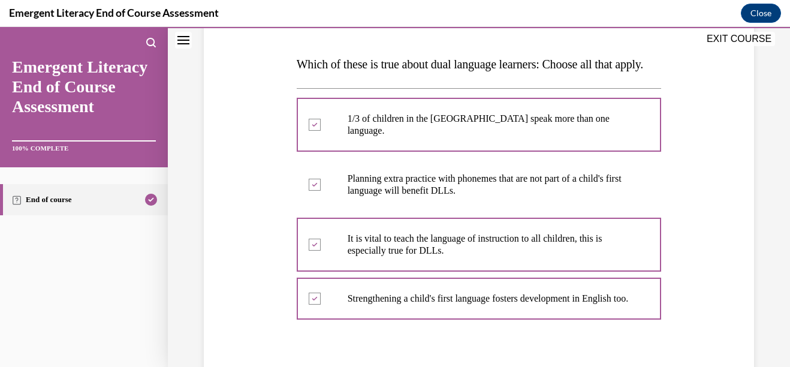
scroll to position [440, 0]
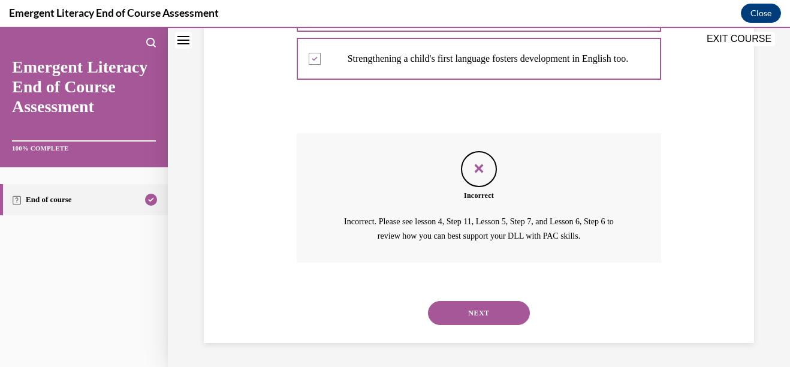
click at [472, 315] on button "NEXT" at bounding box center [479, 313] width 102 height 24
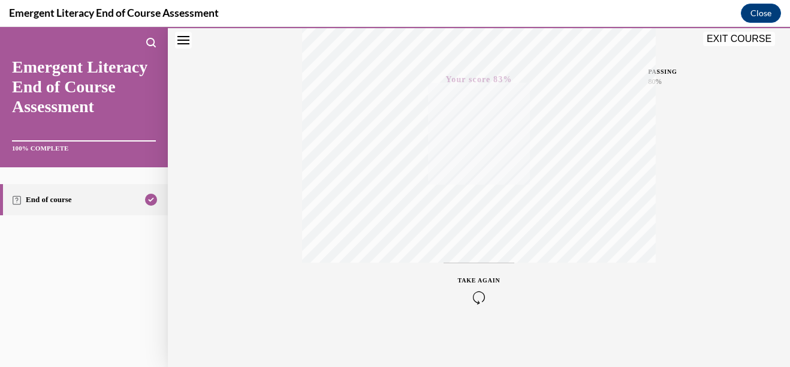
scroll to position [274, 0]
click at [469, 279] on span "TAKE AGAIN" at bounding box center [479, 276] width 43 height 7
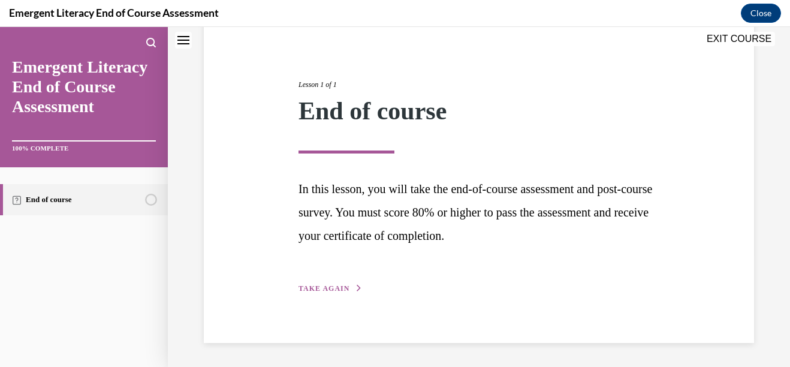
click at [322, 288] on span "TAKE AGAIN" at bounding box center [323, 288] width 51 height 8
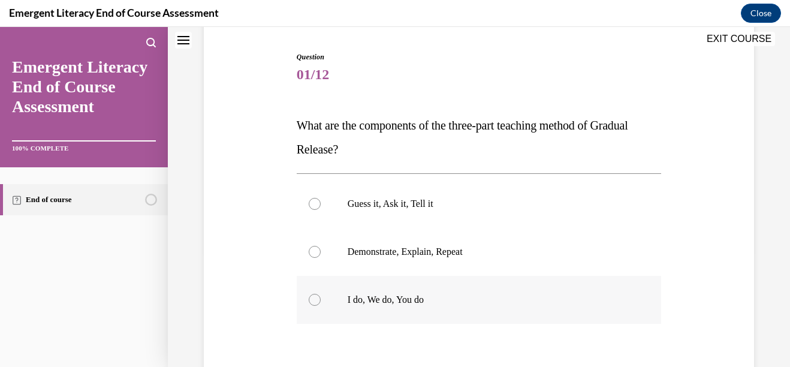
click at [312, 301] on div at bounding box center [315, 300] width 12 height 12
click at [312, 301] on input "I do, We do, You do" at bounding box center [315, 300] width 12 height 12
radio input "true"
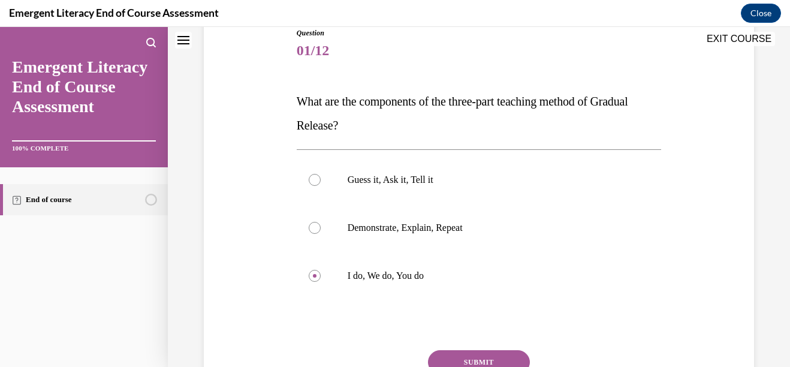
scroll to position [195, 0]
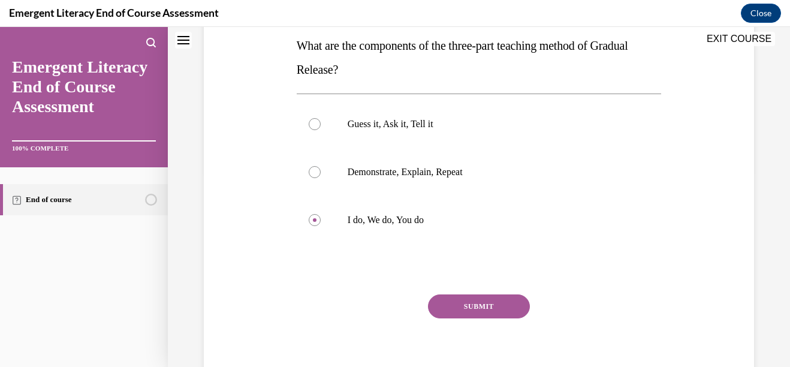
click at [478, 310] on button "SUBMIT" at bounding box center [479, 306] width 102 height 24
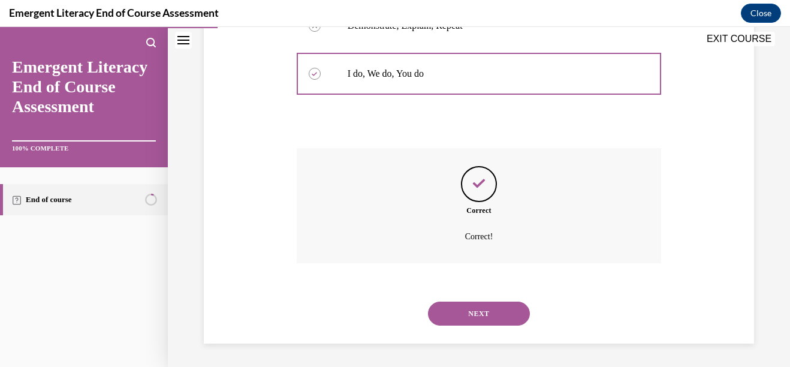
scroll to position [342, 0]
click at [478, 310] on button "NEXT" at bounding box center [479, 313] width 102 height 24
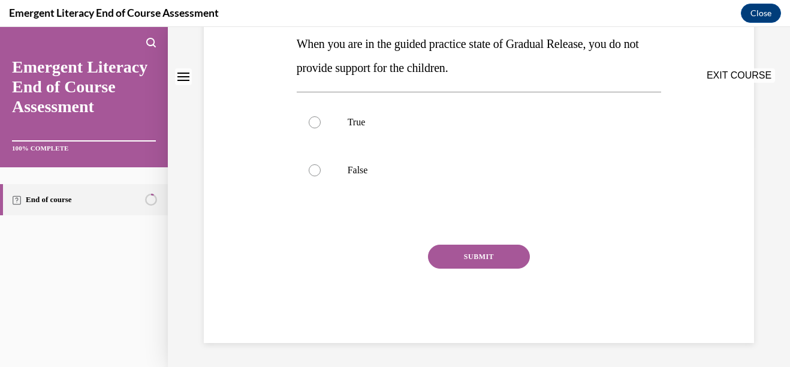
scroll to position [0, 0]
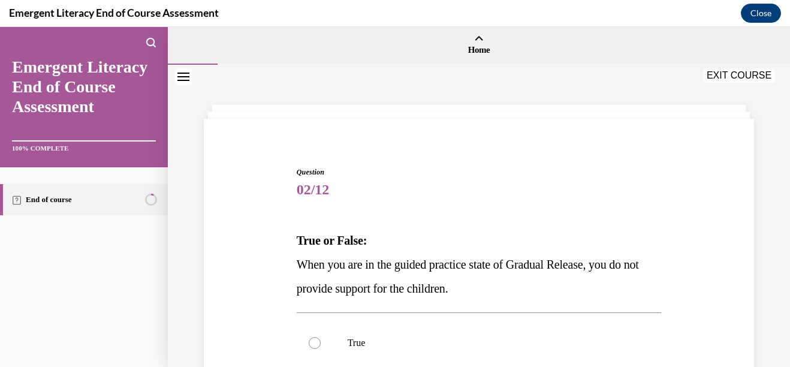
click at [478, 319] on label "True" at bounding box center [479, 343] width 365 height 48
click at [321, 337] on input "True" at bounding box center [315, 343] width 12 height 12
radio input "true"
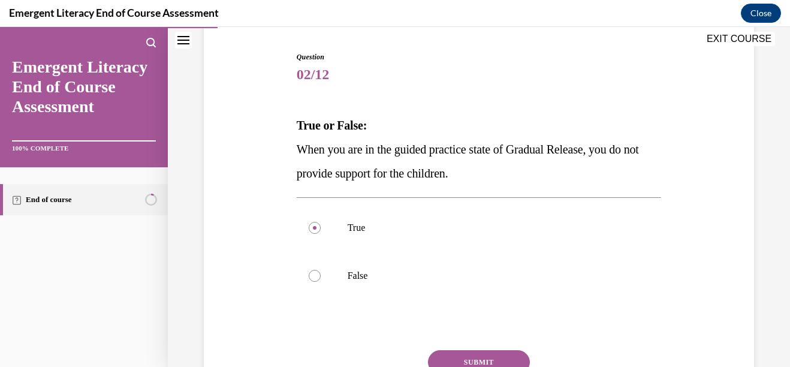
scroll to position [143, 0]
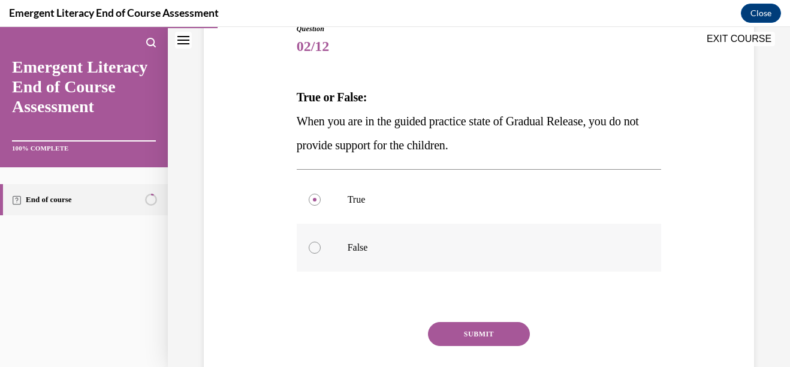
click at [309, 249] on div at bounding box center [315, 247] width 12 height 12
click at [309, 249] on input "False" at bounding box center [315, 247] width 12 height 12
radio input "true"
click at [309, 249] on div at bounding box center [315, 247] width 12 height 12
click at [309, 249] on input "False" at bounding box center [315, 247] width 12 height 12
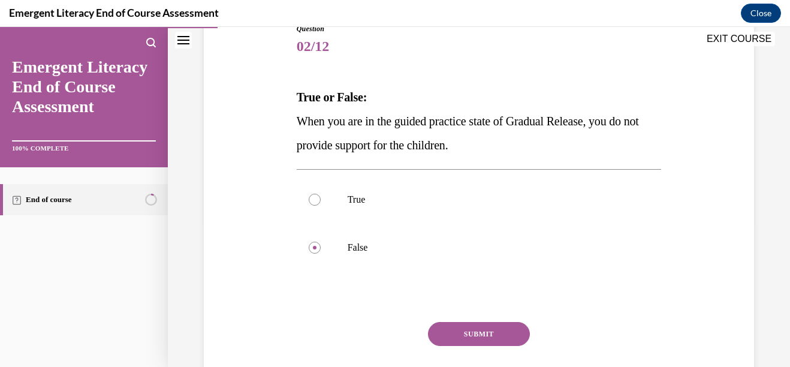
click at [469, 334] on button "SUBMIT" at bounding box center [479, 334] width 102 height 24
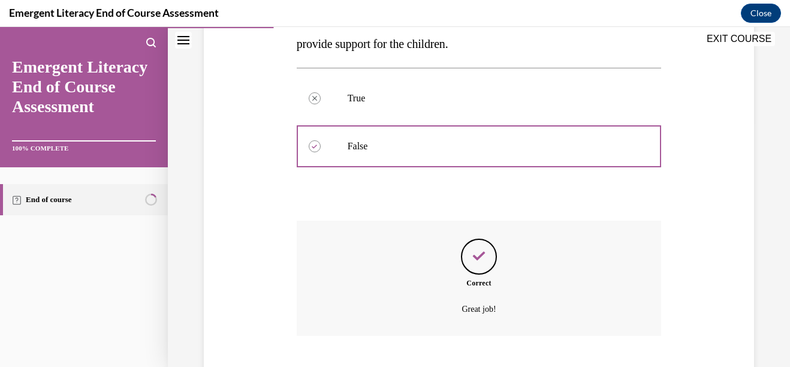
scroll to position [318, 0]
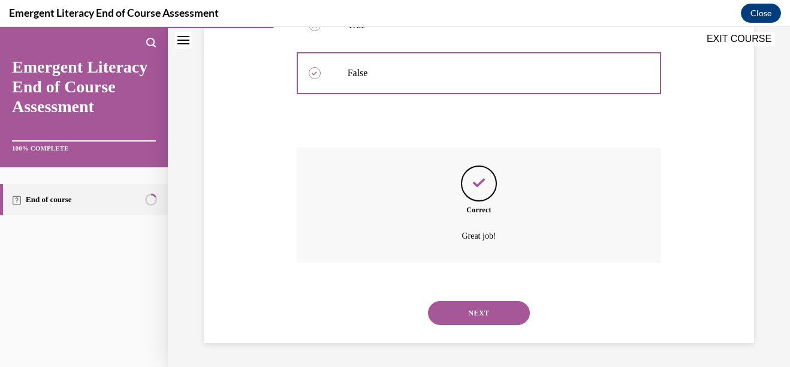
click at [488, 319] on button "NEXT" at bounding box center [479, 313] width 102 height 24
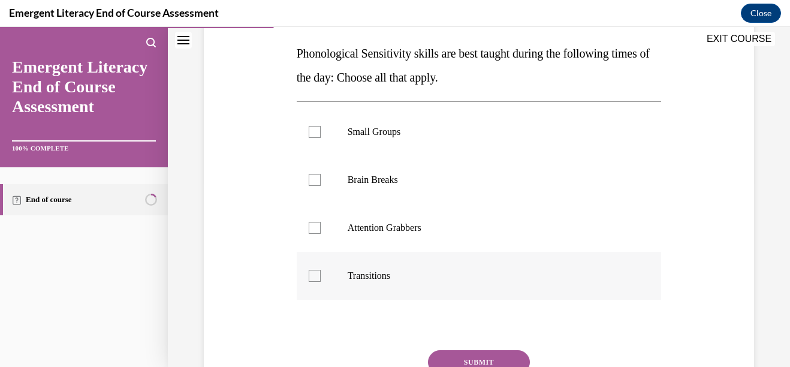
scroll to position [192, 0]
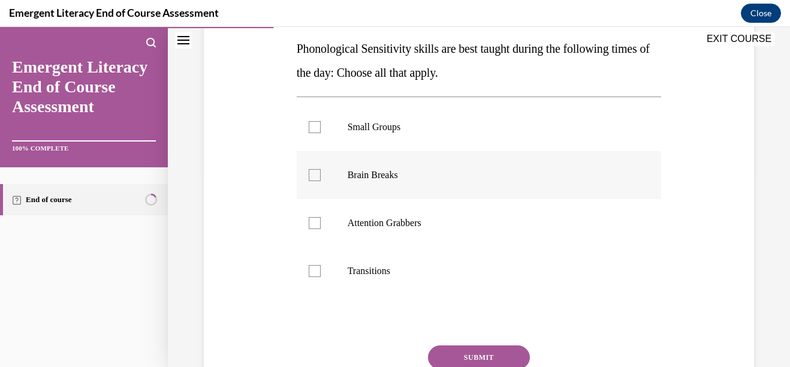
click at [314, 178] on div at bounding box center [315, 175] width 12 height 12
click at [314, 178] on input "Brain Breaks" at bounding box center [315, 175] width 12 height 12
checkbox input "true"
click at [309, 226] on div at bounding box center [315, 223] width 12 height 12
click at [309, 226] on input "Attention Grabbers" at bounding box center [315, 223] width 12 height 12
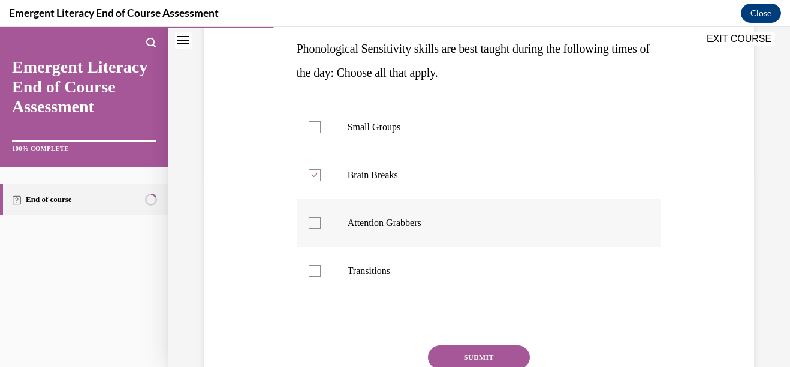
checkbox input "true"
click at [309, 272] on div at bounding box center [315, 271] width 12 height 12
click at [309, 272] on input "Transitions" at bounding box center [315, 271] width 12 height 12
checkbox input "true"
click at [474, 356] on button "SUBMIT" at bounding box center [479, 357] width 102 height 24
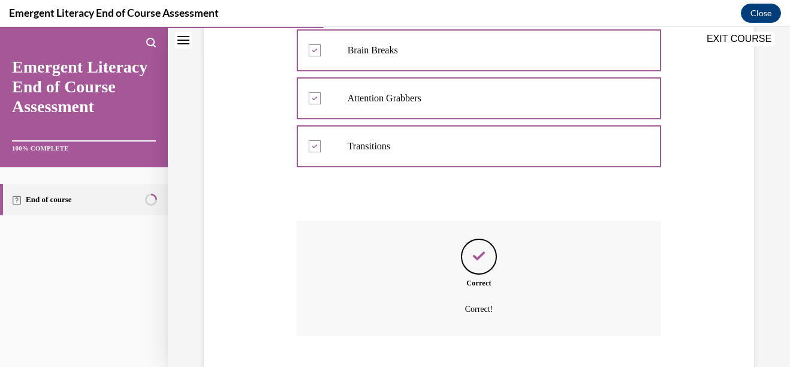
scroll to position [389, 0]
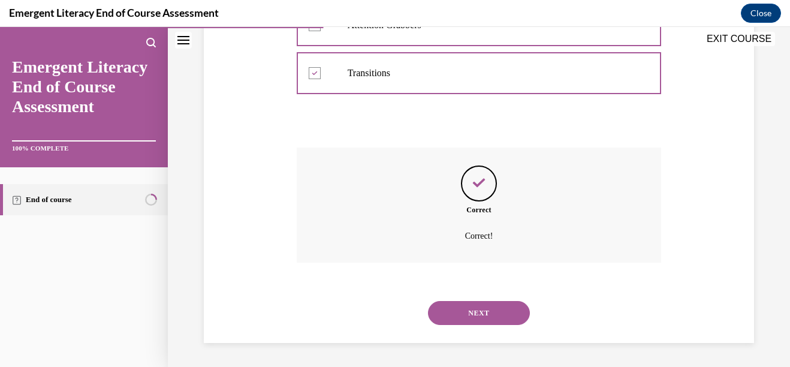
click at [500, 313] on button "NEXT" at bounding box center [479, 313] width 102 height 24
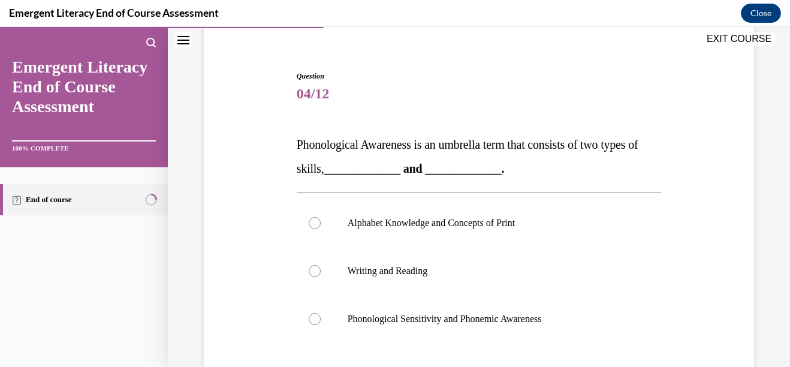
scroll to position [120, 0]
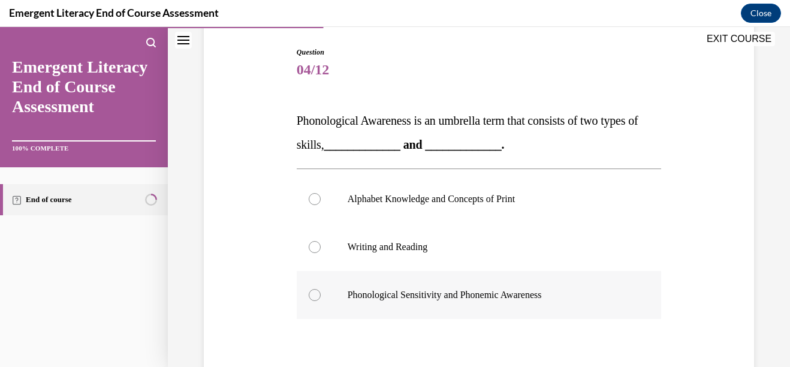
click at [310, 295] on div at bounding box center [315, 295] width 12 height 12
click at [310, 295] on input "Phonological Sensitivity and Phonemic Awareness" at bounding box center [315, 295] width 12 height 12
radio input "true"
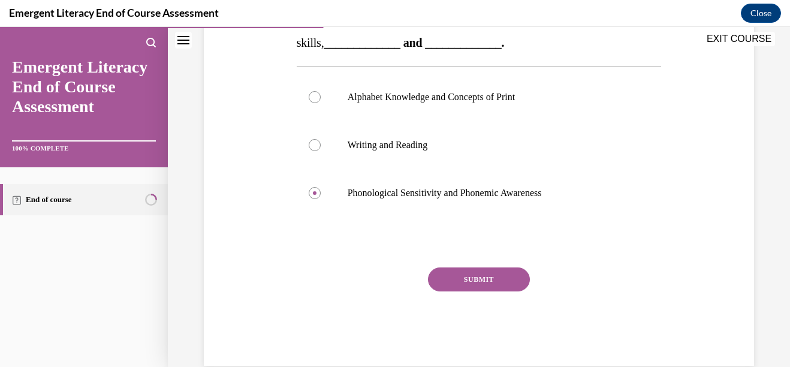
scroll to position [240, 0]
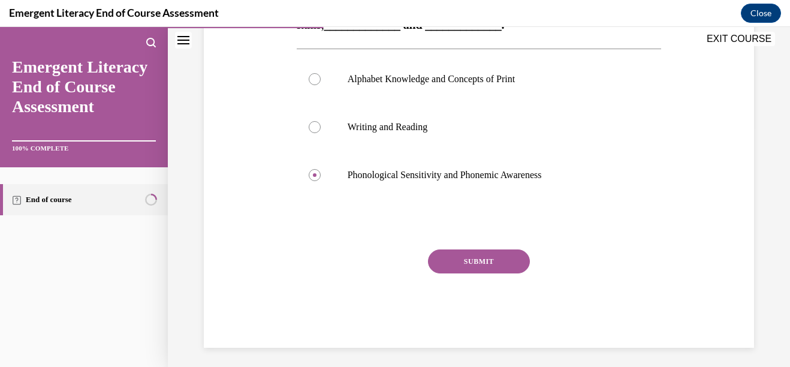
click at [475, 263] on button "SUBMIT" at bounding box center [479, 261] width 102 height 24
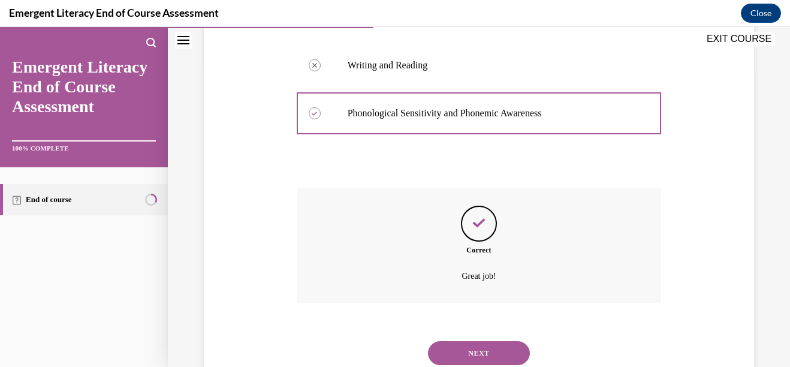
scroll to position [342, 0]
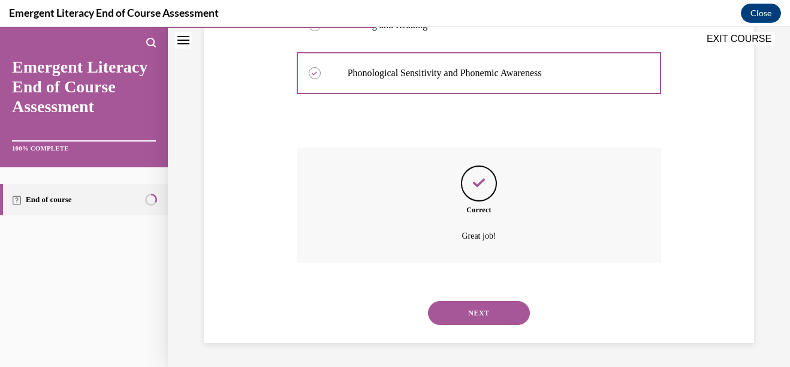
click at [485, 322] on button "NEXT" at bounding box center [479, 313] width 102 height 24
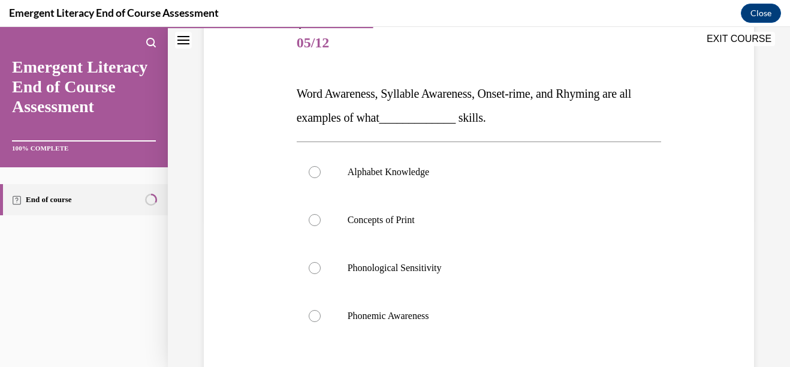
scroll to position [168, 0]
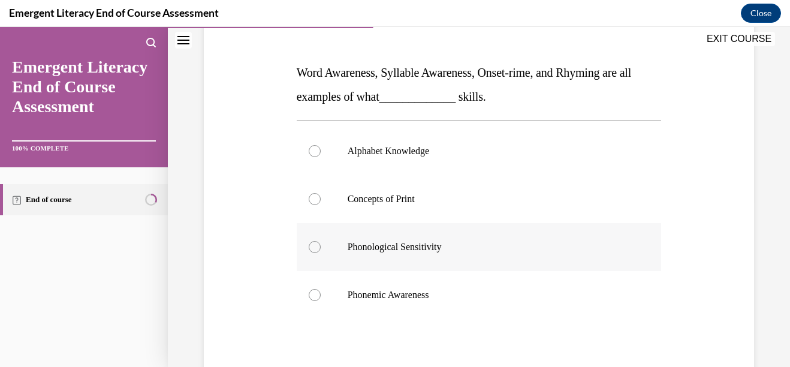
click at [309, 250] on div at bounding box center [315, 247] width 12 height 12
click at [309, 250] on input "Phonological Sensitivity" at bounding box center [315, 247] width 12 height 12
radio input "true"
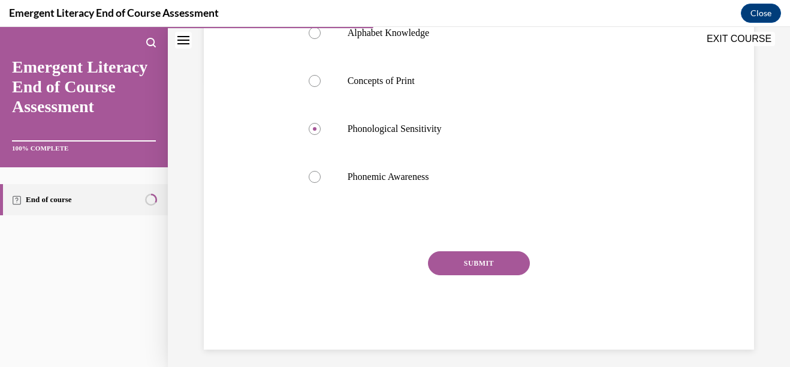
scroll to position [288, 0]
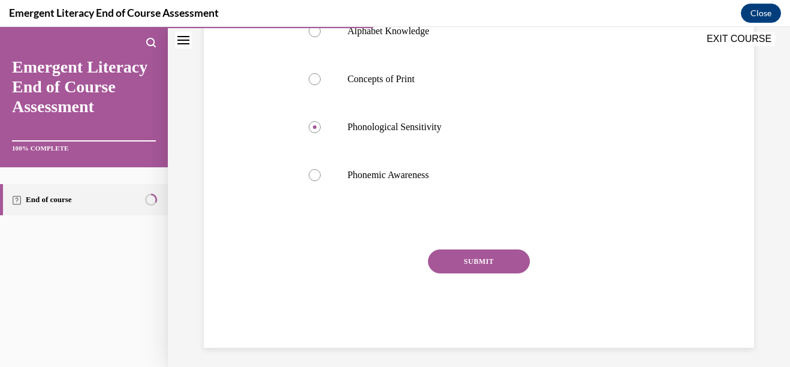
click at [481, 262] on button "SUBMIT" at bounding box center [479, 261] width 102 height 24
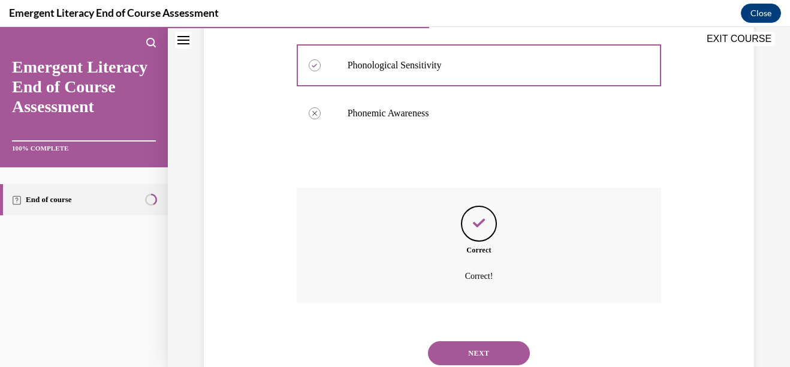
scroll to position [389, 0]
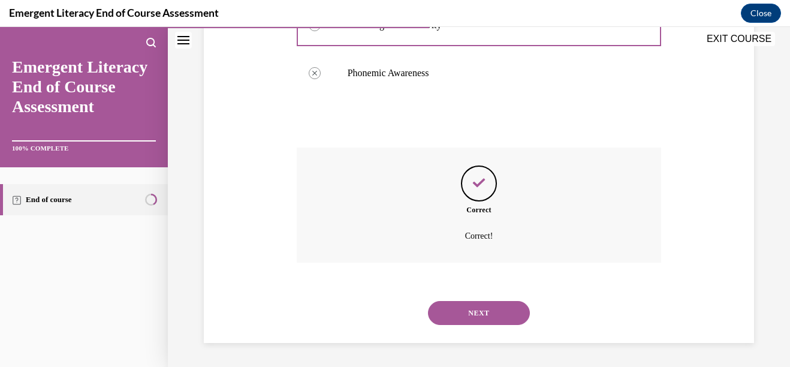
click at [497, 313] on button "NEXT" at bounding box center [479, 313] width 102 height 24
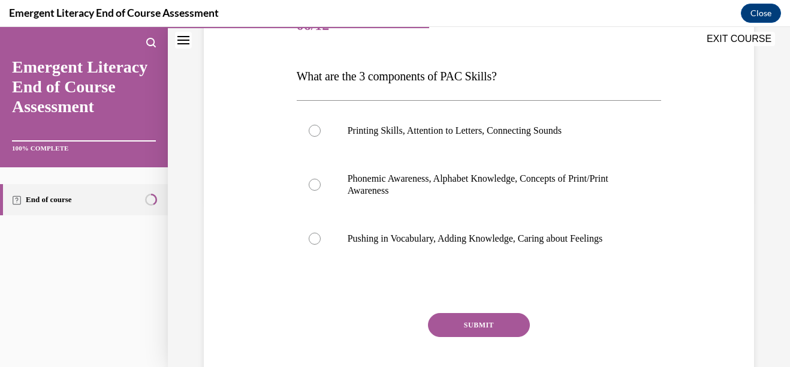
scroll to position [168, 0]
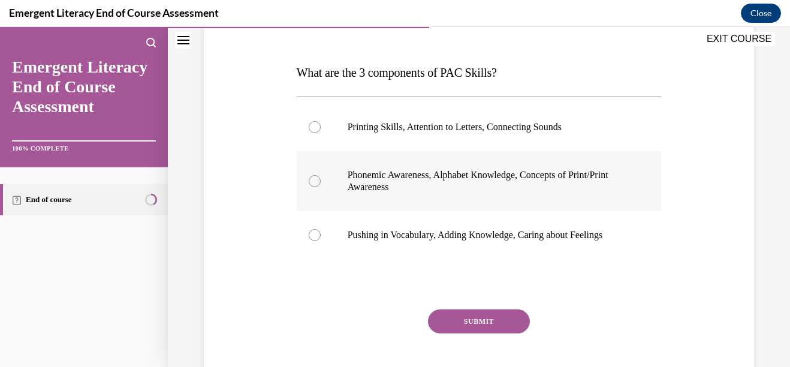
click at [306, 177] on label "Phonemic Awareness, Alphabet Knowledge, Concepts of Print/Print Awareness" at bounding box center [479, 181] width 365 height 60
click at [309, 177] on input "Phonemic Awareness, Alphabet Knowledge, Concepts of Print/Print Awareness" at bounding box center [315, 181] width 12 height 12
radio input "true"
click at [476, 319] on button "SUBMIT" at bounding box center [479, 321] width 102 height 24
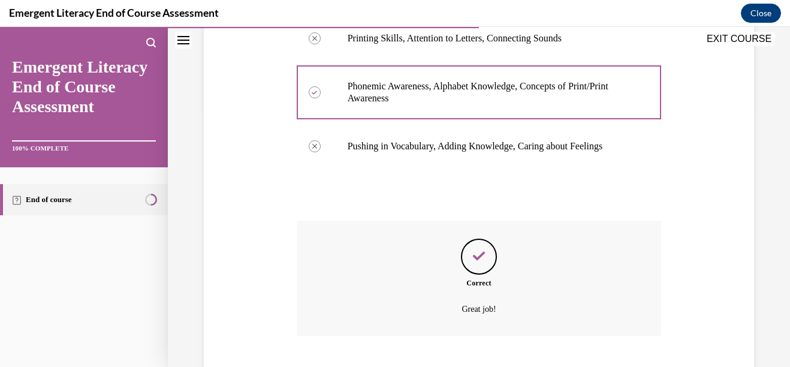
scroll to position [330, 0]
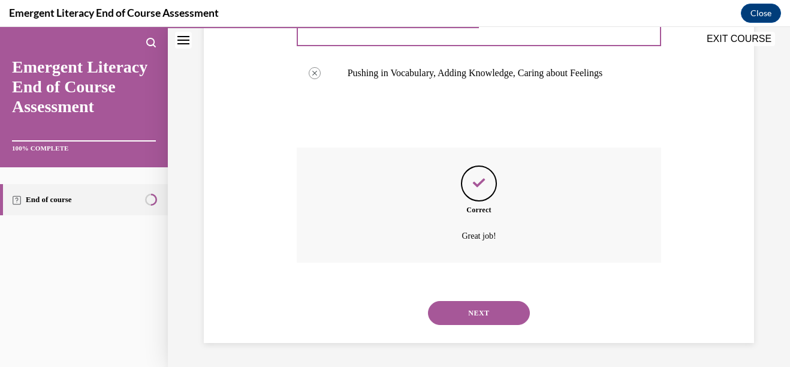
click at [468, 312] on button "NEXT" at bounding box center [479, 313] width 102 height 24
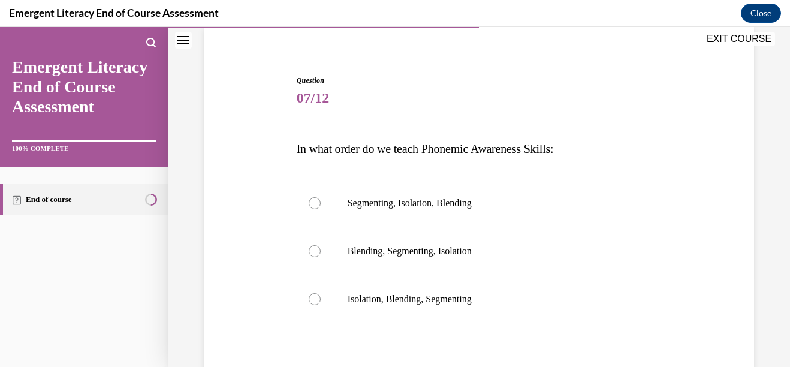
scroll to position [120, 0]
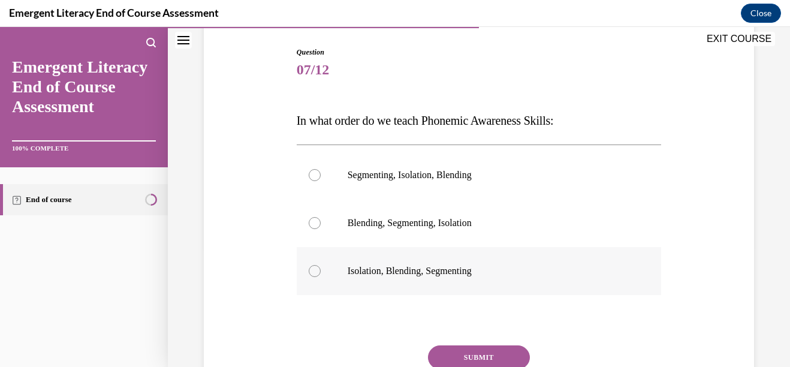
click at [313, 270] on div at bounding box center [315, 271] width 12 height 12
click at [313, 270] on input "Isolation, Blending, Segmenting" at bounding box center [315, 271] width 12 height 12
radio input "true"
click at [479, 357] on button "SUBMIT" at bounding box center [479, 357] width 102 height 24
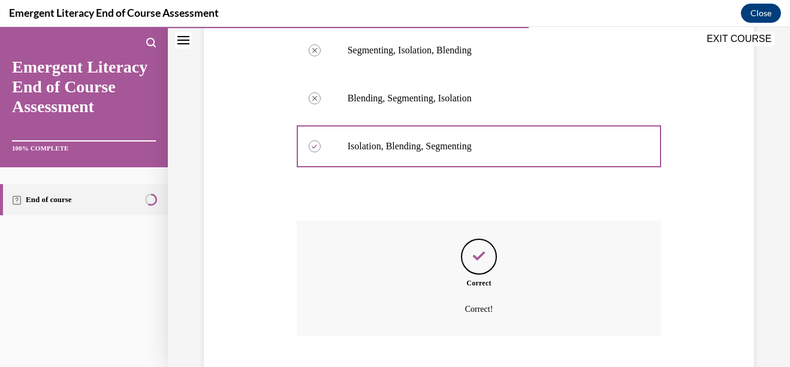
scroll to position [318, 0]
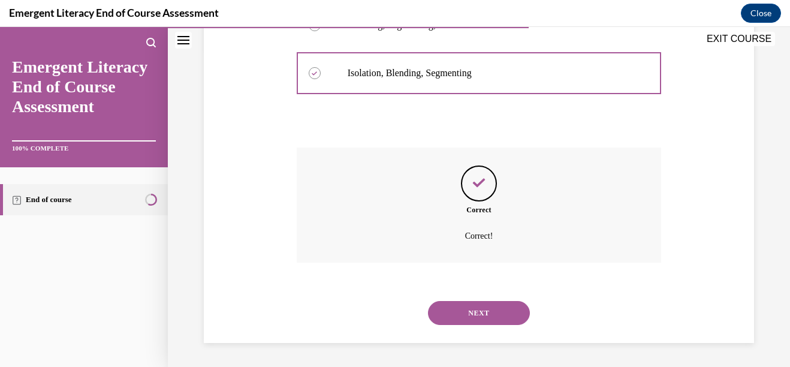
click at [495, 317] on button "NEXT" at bounding box center [479, 313] width 102 height 24
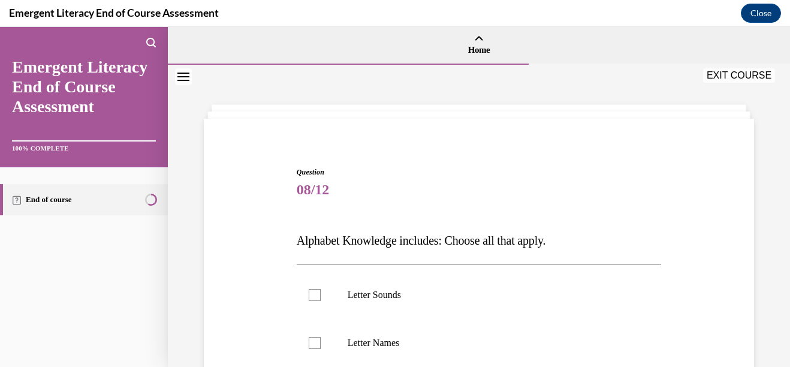
click at [771, 291] on div "Question 08/12 Alphabet Knowledge includes: Choose all that apply. Letter Sound…" at bounding box center [479, 326] width 622 height 522
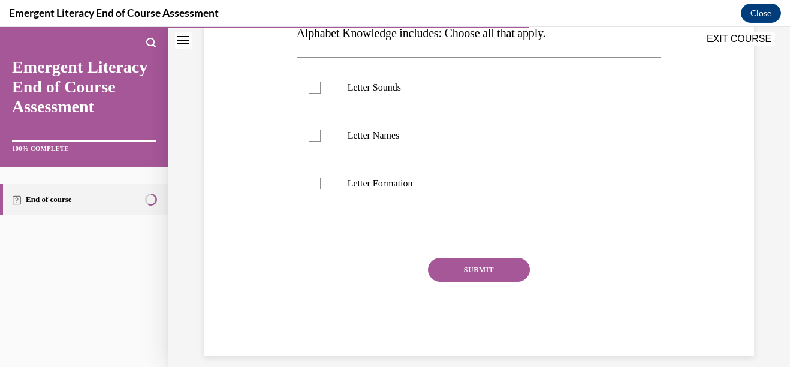
scroll to position [197, 0]
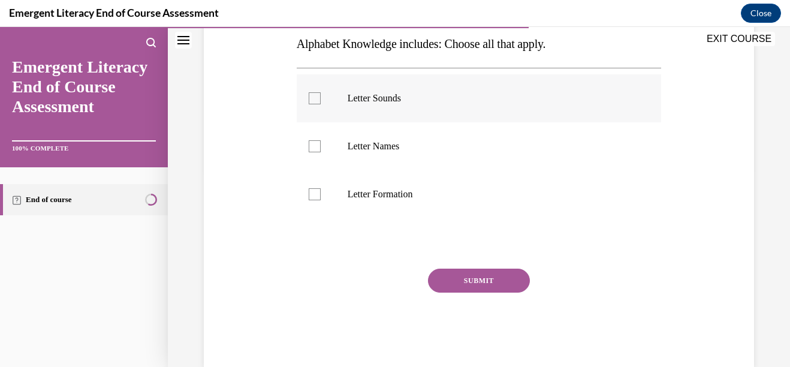
click at [306, 98] on label "Letter Sounds" at bounding box center [479, 98] width 365 height 48
click at [309, 98] on input "Letter Sounds" at bounding box center [315, 98] width 12 height 12
checkbox input "true"
click at [312, 149] on div at bounding box center [315, 146] width 12 height 12
click at [312, 149] on input "Letter Names" at bounding box center [315, 146] width 12 height 12
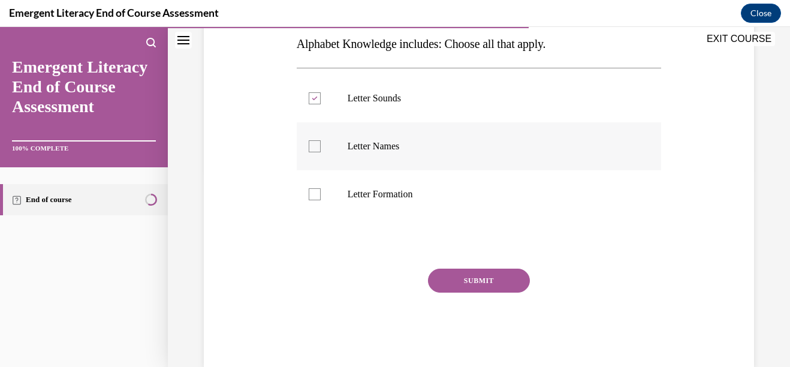
checkbox input "true"
click at [312, 193] on div at bounding box center [315, 194] width 12 height 12
click at [312, 193] on input "Letter Formation" at bounding box center [315, 194] width 12 height 12
checkbox input "true"
click at [455, 275] on button "SUBMIT" at bounding box center [479, 280] width 102 height 24
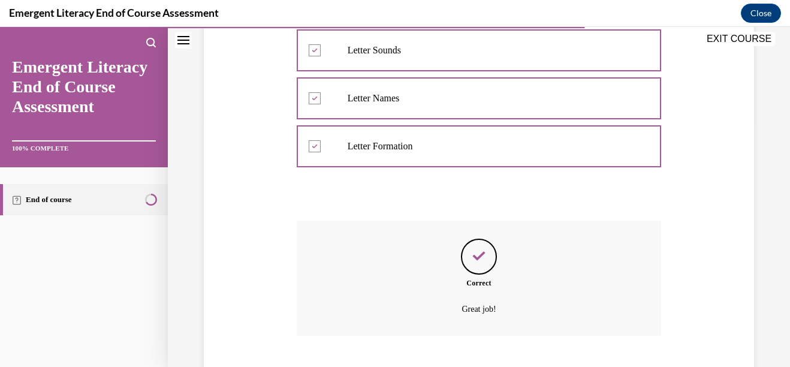
scroll to position [318, 0]
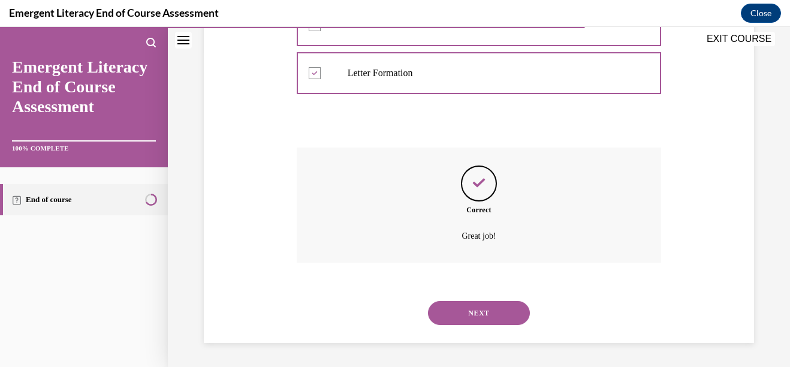
click at [472, 307] on button "NEXT" at bounding box center [479, 313] width 102 height 24
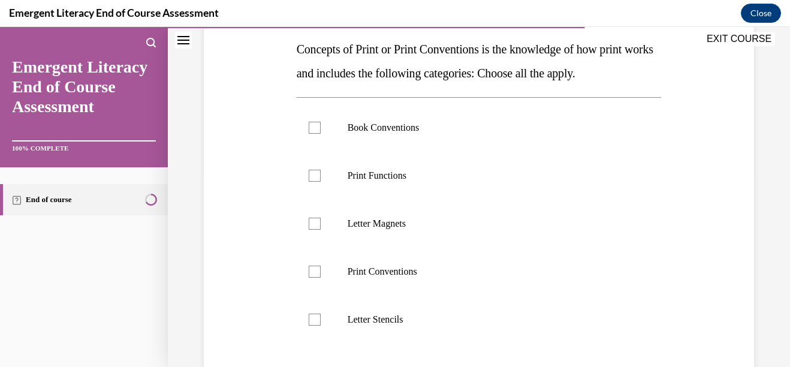
scroll to position [192, 0]
click at [309, 273] on div at bounding box center [315, 271] width 12 height 12
click at [309, 273] on input "Print Conventions" at bounding box center [315, 271] width 12 height 12
checkbox input "true"
click at [306, 171] on label "Print Functions" at bounding box center [479, 175] width 365 height 48
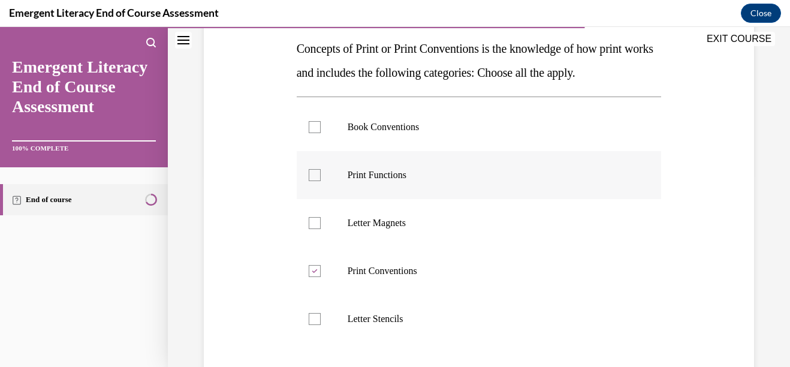
click at [309, 171] on input "Print Functions" at bounding box center [315, 175] width 12 height 12
checkbox input "true"
click at [312, 124] on div at bounding box center [315, 127] width 12 height 12
click at [312, 124] on input "Book Conventions" at bounding box center [315, 127] width 12 height 12
checkbox input "true"
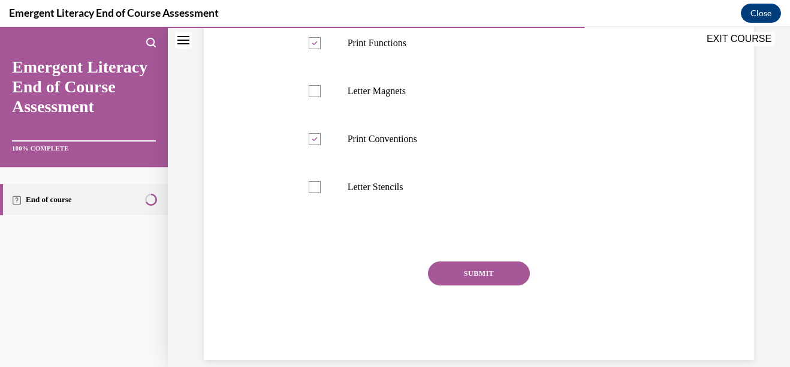
scroll to position [336, 0]
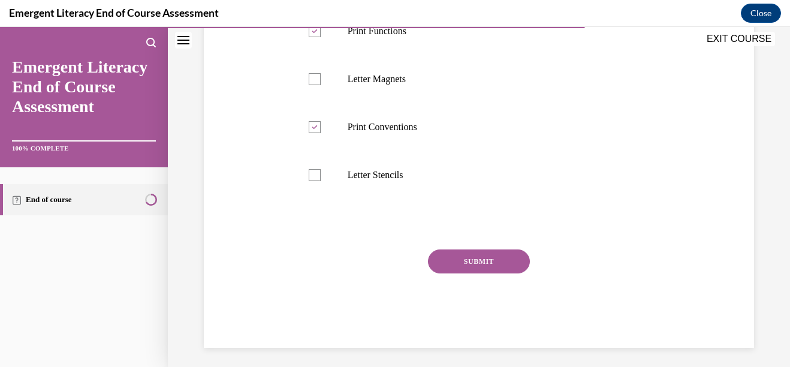
click at [466, 265] on button "SUBMIT" at bounding box center [479, 261] width 102 height 24
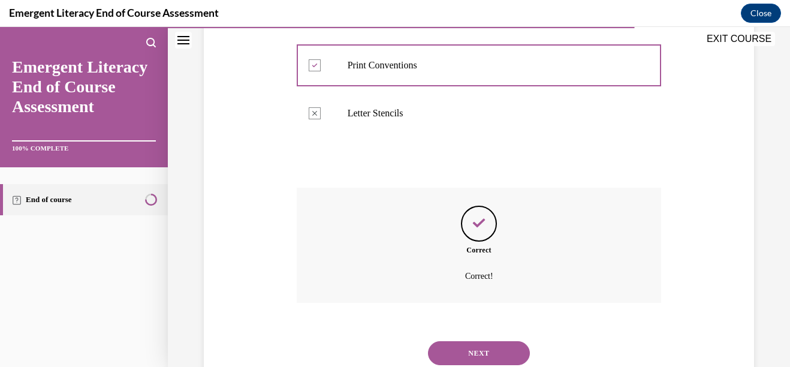
scroll to position [437, 0]
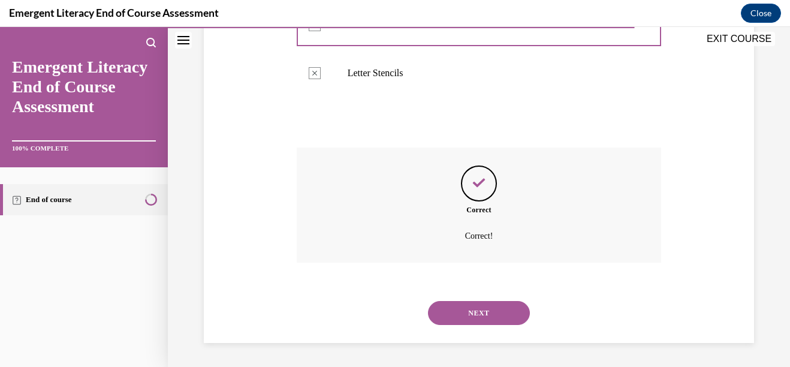
click at [473, 305] on button "NEXT" at bounding box center [479, 313] width 102 height 24
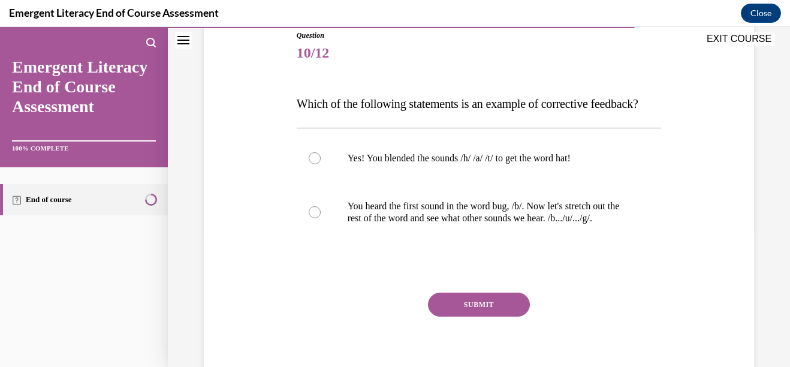
scroll to position [168, 0]
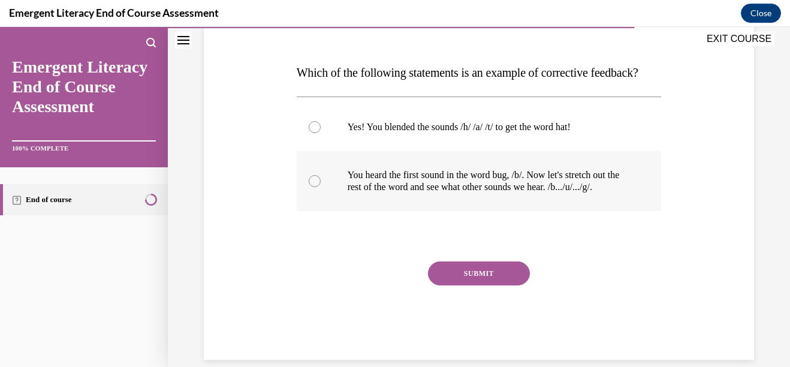
click at [309, 187] on div at bounding box center [315, 181] width 12 height 12
click at [309, 187] on input "You heard the first sound in the word bug, /b/. Now let's stretch out the rest …" at bounding box center [315, 181] width 12 height 12
radio input "true"
click at [465, 285] on button "SUBMIT" at bounding box center [479, 273] width 102 height 24
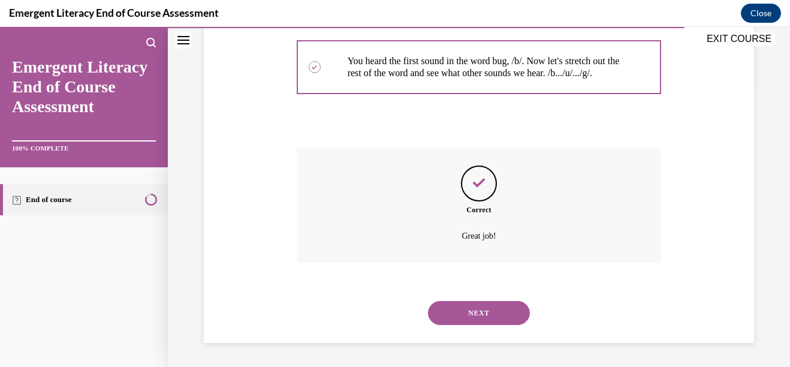
scroll to position [318, 0]
click at [476, 299] on div "NEXT" at bounding box center [479, 313] width 365 height 48
click at [476, 309] on button "NEXT" at bounding box center [479, 313] width 102 height 24
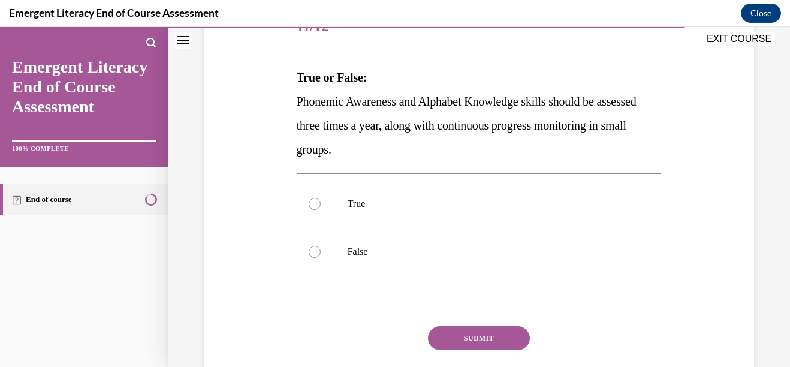
scroll to position [168, 0]
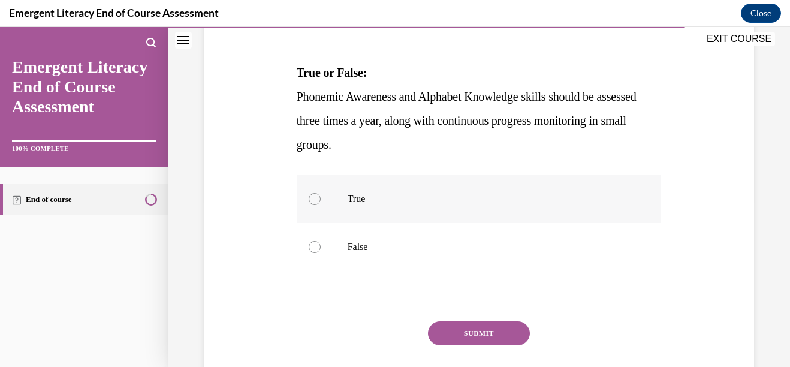
click at [313, 197] on div at bounding box center [315, 199] width 12 height 12
click at [313, 197] on input "True" at bounding box center [315, 199] width 12 height 12
radio input "true"
click at [469, 331] on button "SUBMIT" at bounding box center [479, 333] width 102 height 24
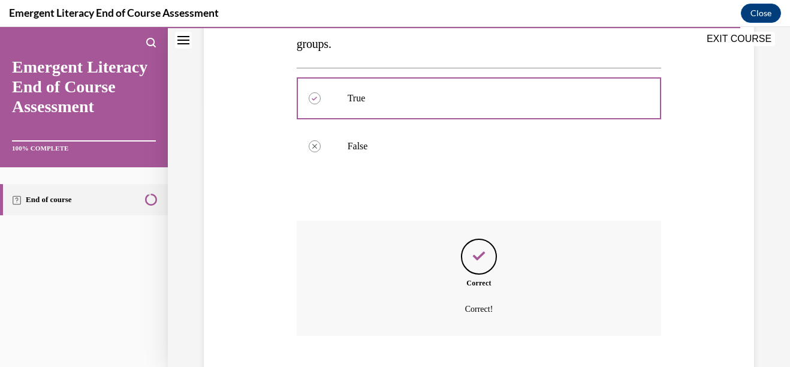
scroll to position [342, 0]
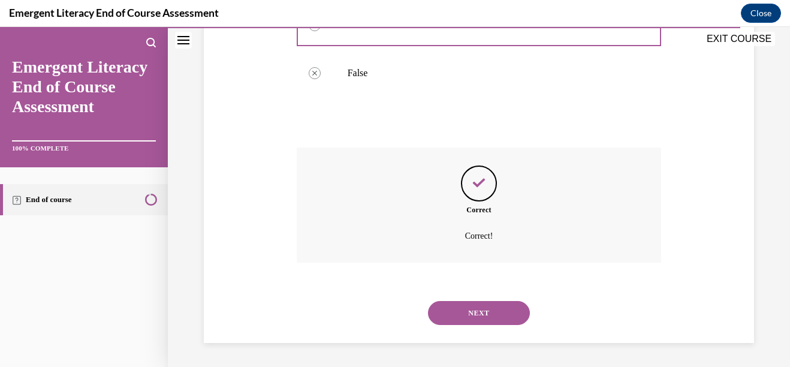
click at [468, 316] on button "NEXT" at bounding box center [479, 313] width 102 height 24
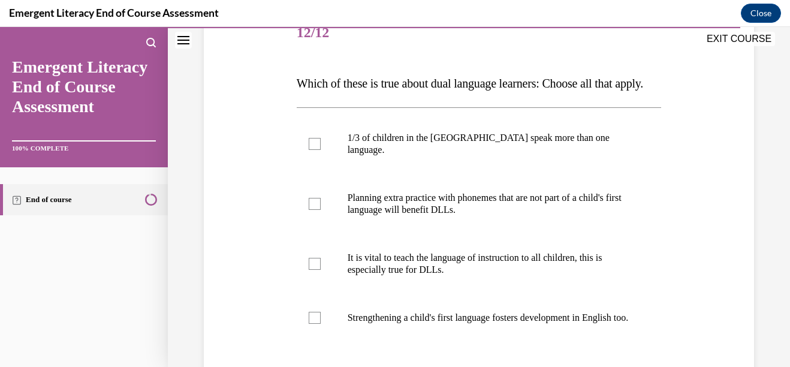
scroll to position [192, 0]
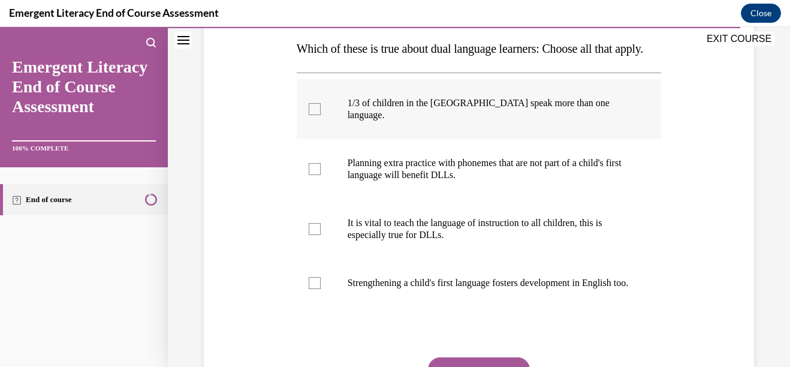
click at [309, 115] on div at bounding box center [315, 109] width 12 height 12
click at [309, 115] on input "1/3 of children in the US speak more than one language." at bounding box center [315, 109] width 12 height 12
checkbox input "true"
click at [315, 175] on div at bounding box center [315, 169] width 12 height 12
click at [315, 175] on input "Planning extra practice with phonemes that are not part of a child's first lang…" at bounding box center [315, 169] width 12 height 12
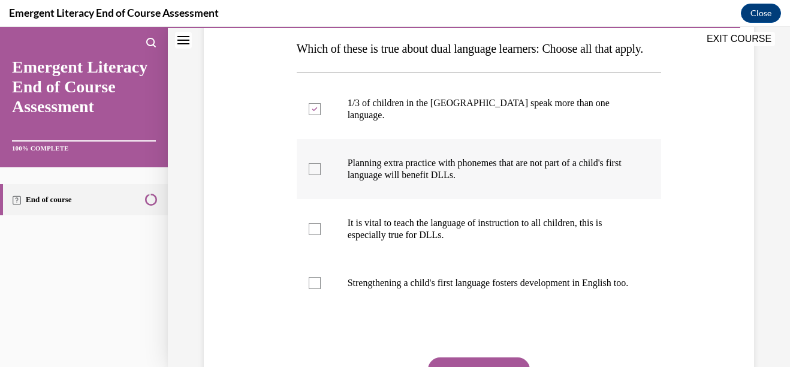
checkbox input "true"
click at [310, 235] on div at bounding box center [315, 229] width 12 height 12
click at [310, 235] on input "It is vital to teach the language of instruction to all children, this is espec…" at bounding box center [315, 229] width 12 height 12
checkbox input "true"
click at [312, 289] on div at bounding box center [315, 283] width 12 height 12
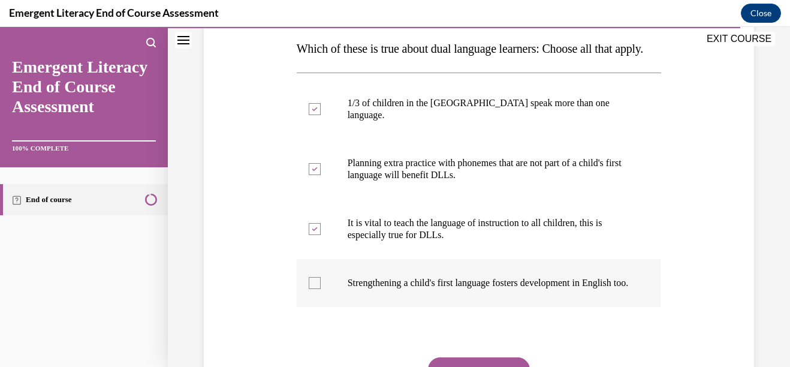
click at [312, 289] on input "Strengthening a child's first language fosters development in English too." at bounding box center [315, 283] width 12 height 12
checkbox input "true"
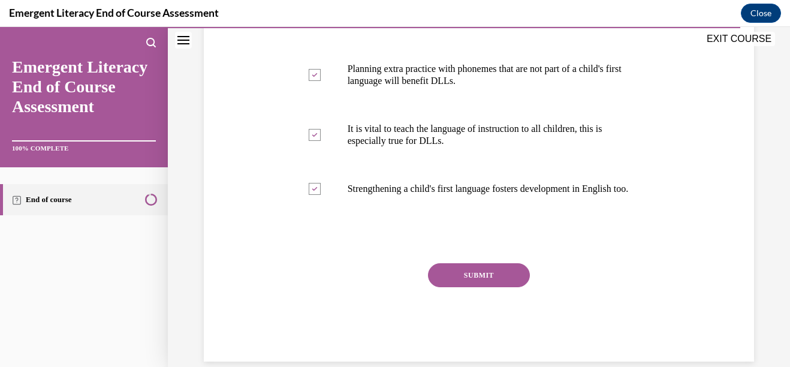
scroll to position [288, 0]
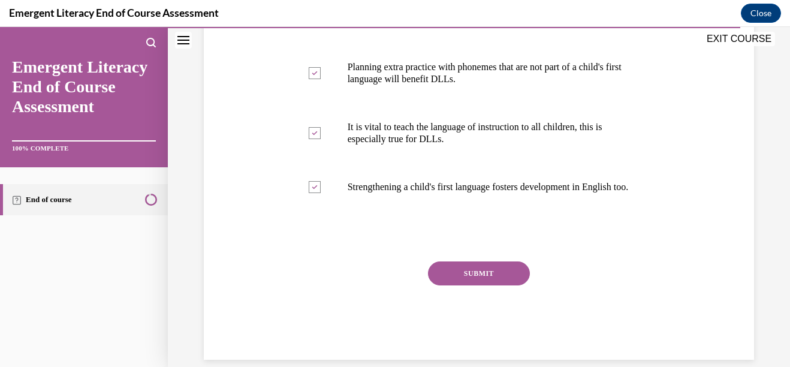
click at [477, 285] on button "SUBMIT" at bounding box center [479, 273] width 102 height 24
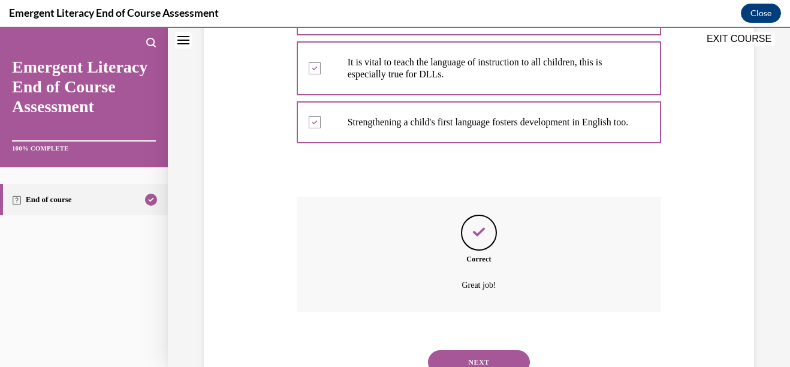
scroll to position [425, 0]
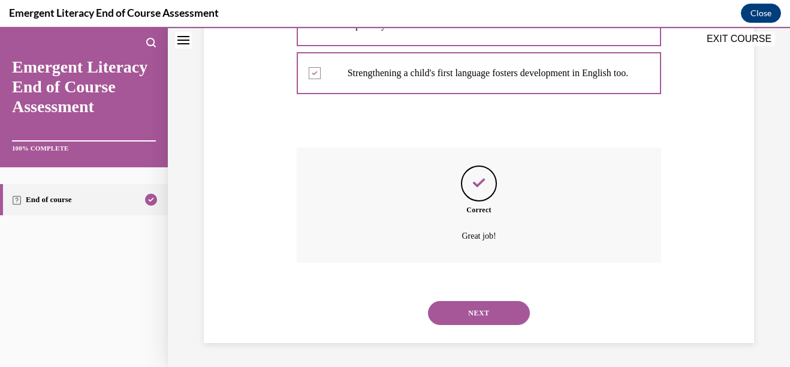
click at [478, 309] on button "NEXT" at bounding box center [479, 313] width 102 height 24
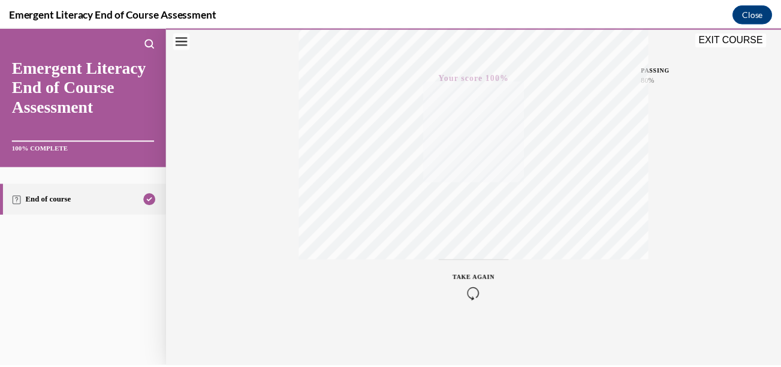
scroll to position [274, 0]
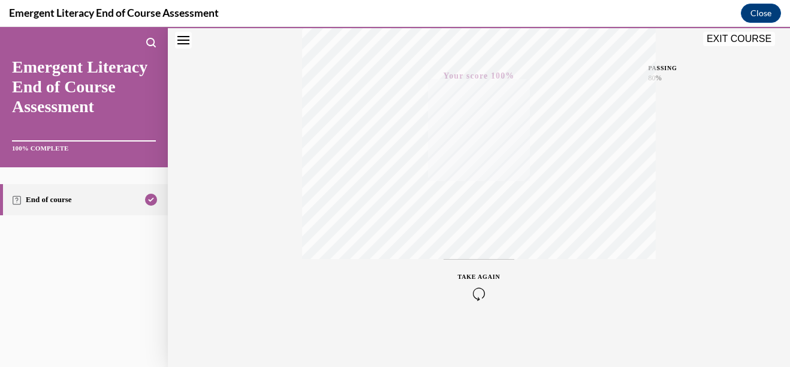
drag, startPoint x: 742, startPoint y: 38, endPoint x: 512, endPoint y: 73, distance: 233.4
click at [742, 38] on button "EXIT COURSE" at bounding box center [739, 39] width 72 height 14
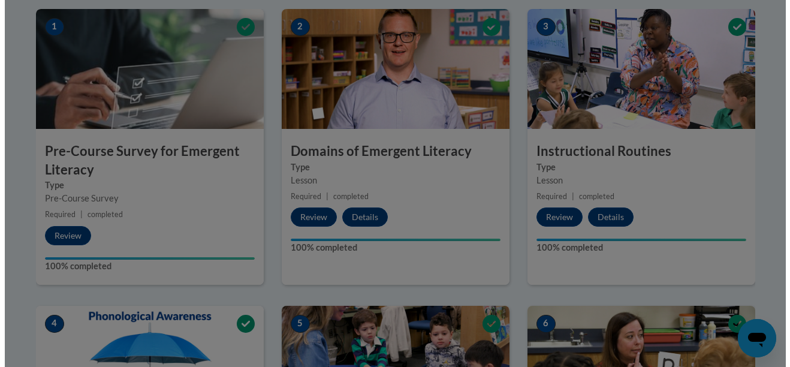
scroll to position [388, 0]
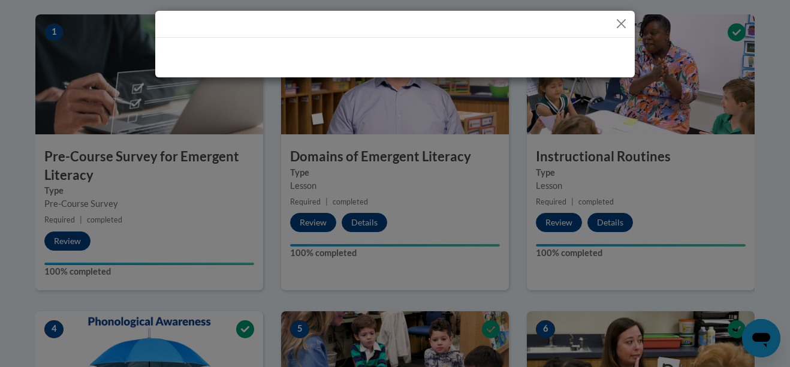
drag, startPoint x: 784, startPoint y: 247, endPoint x: 742, endPoint y: 142, distance: 112.9
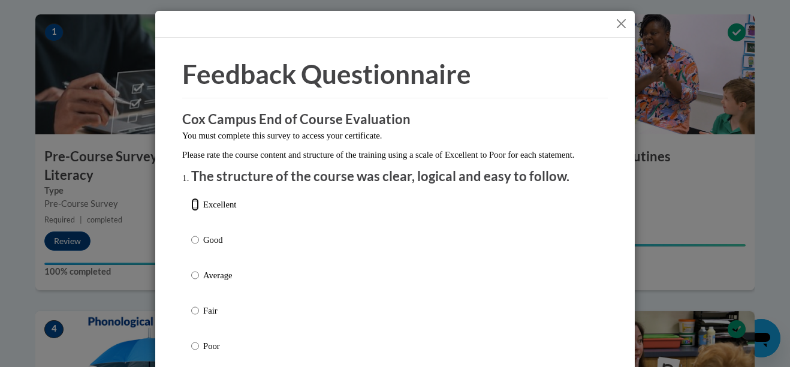
click at [191, 211] on input "Excellent" at bounding box center [195, 204] width 8 height 13
radio input "true"
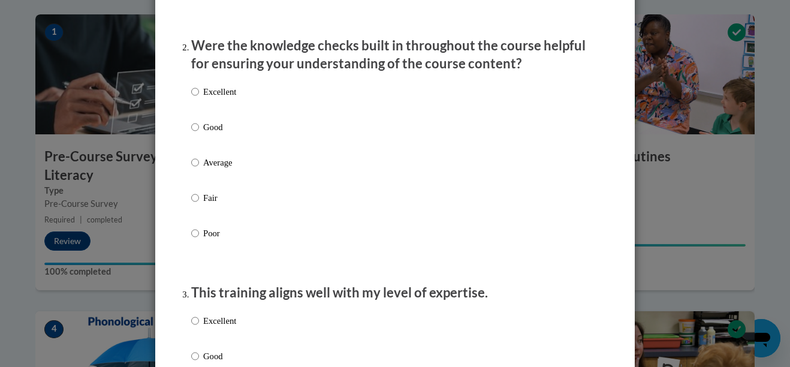
scroll to position [383, 0]
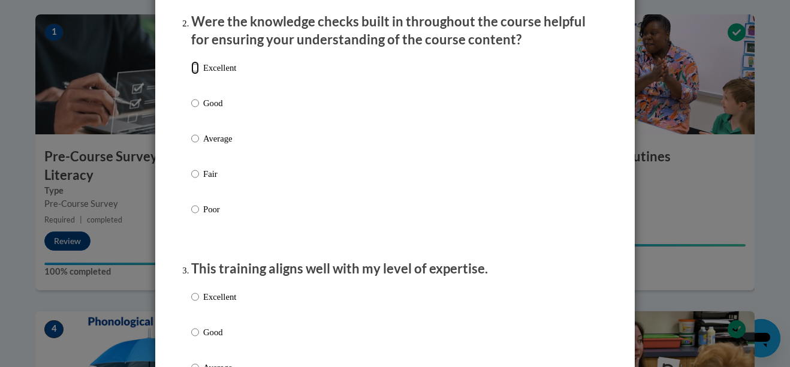
click at [191, 74] on input "Excellent" at bounding box center [195, 67] width 8 height 13
radio input "true"
click at [191, 303] on input "Excellent" at bounding box center [195, 296] width 8 height 13
radio input "true"
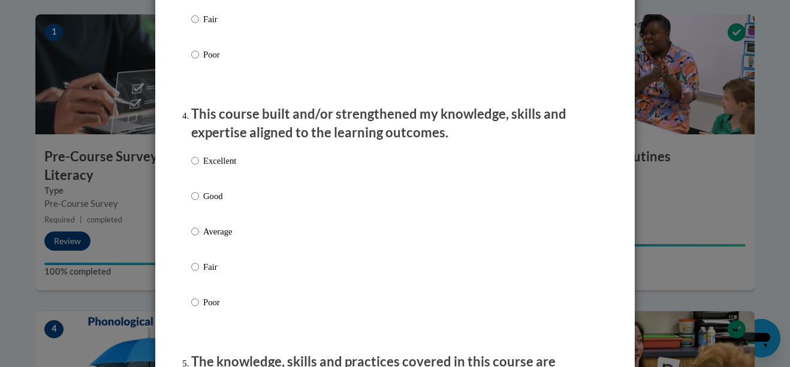
scroll to position [791, 0]
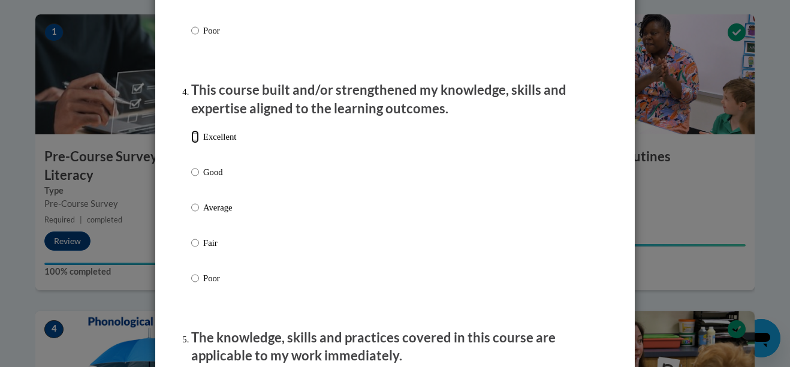
click at [191, 143] on input "Excellent" at bounding box center [195, 136] width 8 height 13
radio input "true"
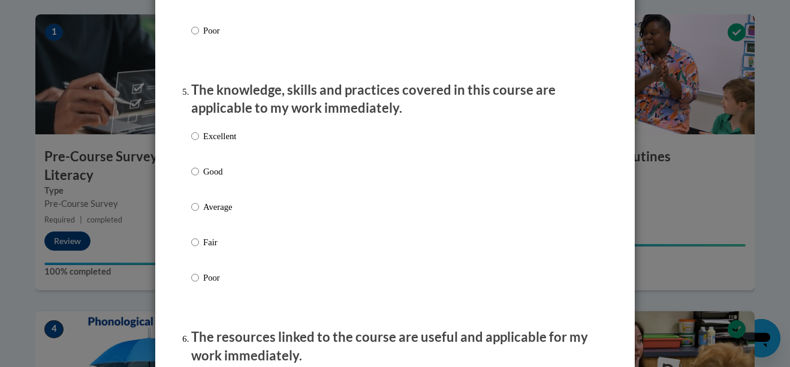
scroll to position [1078, 0]
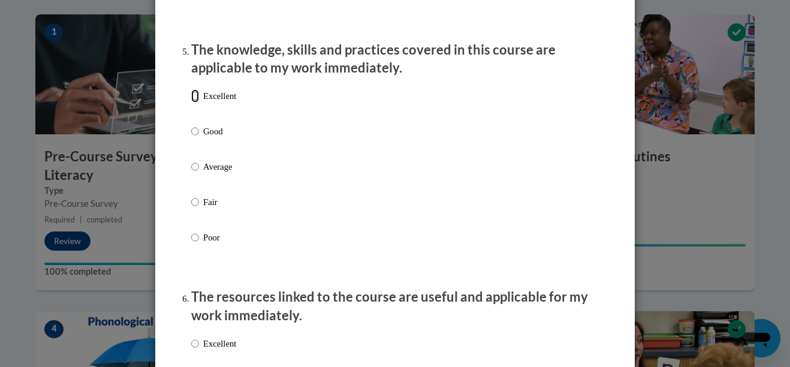
click at [191, 102] on input "Excellent" at bounding box center [195, 95] width 8 height 13
radio input "true"
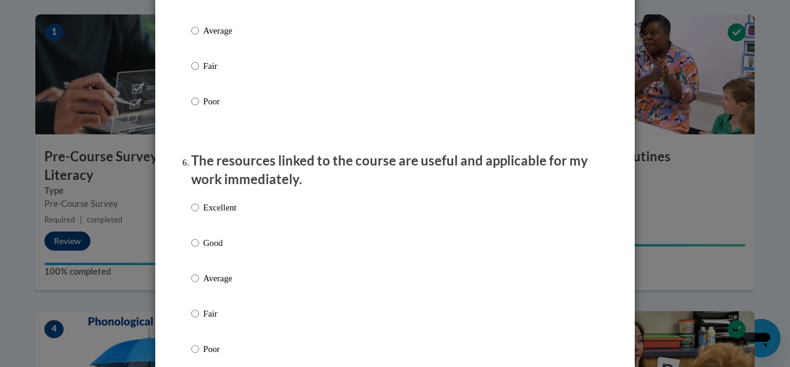
scroll to position [1278, 0]
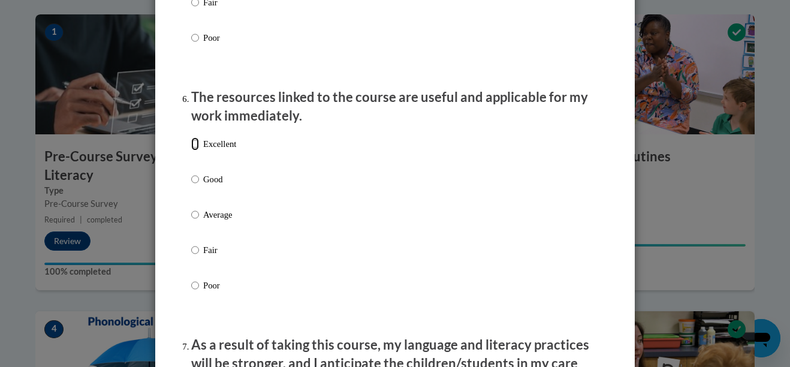
click at [191, 150] on input "Excellent" at bounding box center [195, 143] width 8 height 13
radio input "true"
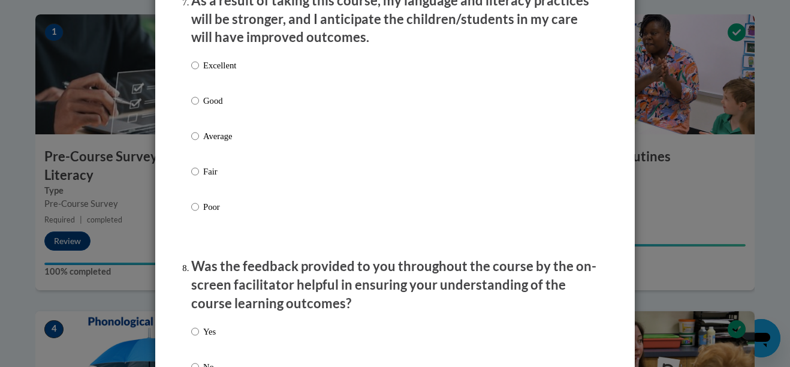
scroll to position [1637, 0]
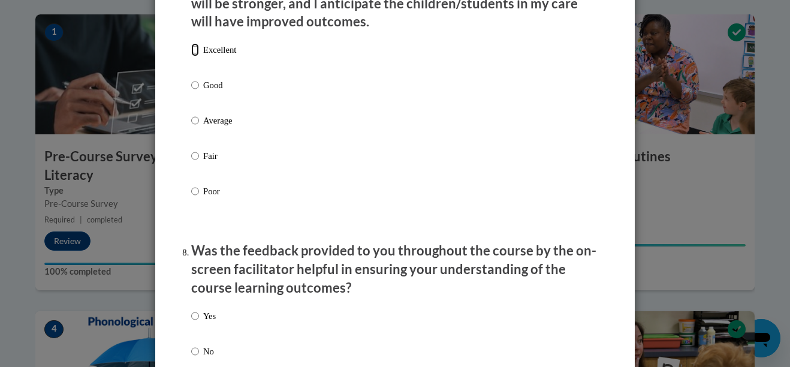
click at [191, 56] on input "Excellent" at bounding box center [195, 49] width 8 height 13
radio input "true"
click at [191, 322] on input "Yes" at bounding box center [195, 315] width 8 height 13
radio input "true"
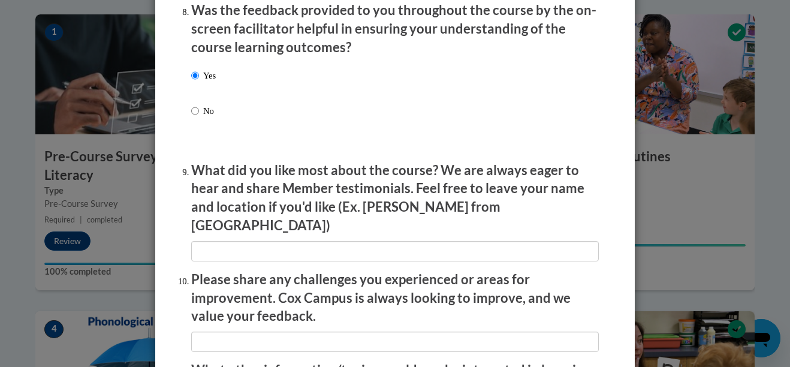
scroll to position [1885, 0]
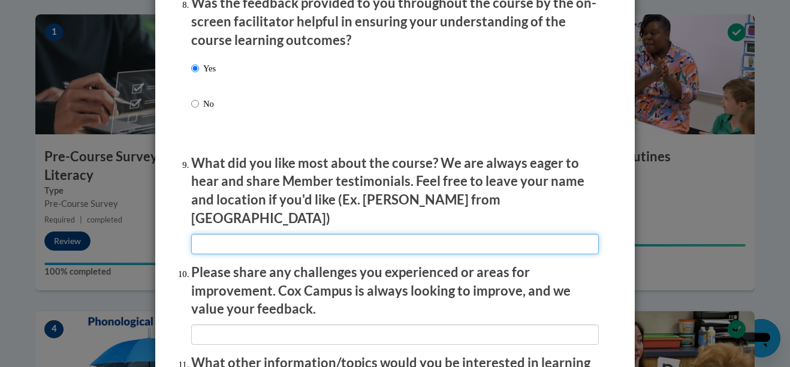
click at [271, 239] on input "textbox" at bounding box center [394, 244] width 407 height 20
click at [255, 235] on input "textbox" at bounding box center [394, 244] width 407 height 20
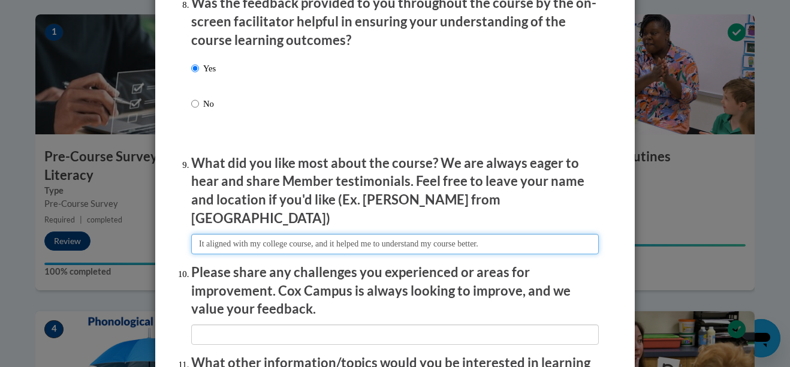
type input "It aligned with my college course, and it helped me to understand my course bet…"
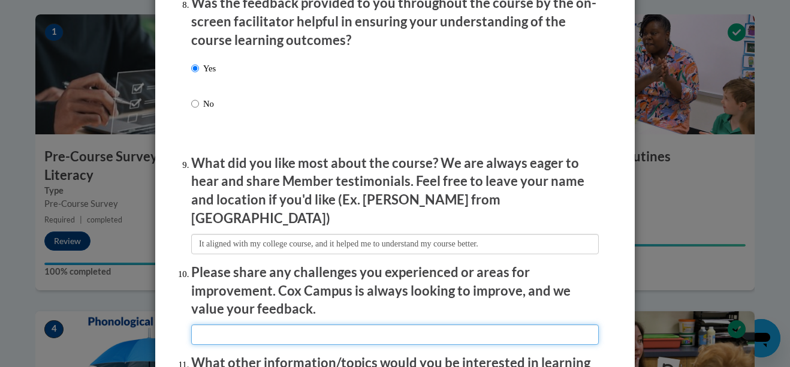
click at [246, 327] on input "textbox" at bounding box center [394, 334] width 407 height 20
type input "It was great"
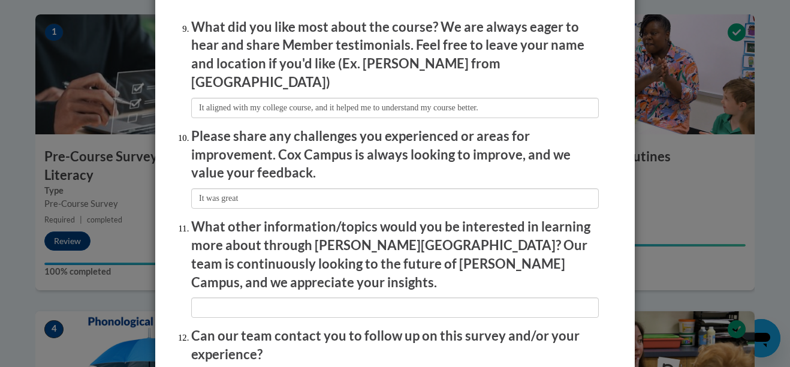
scroll to position [2077, 0]
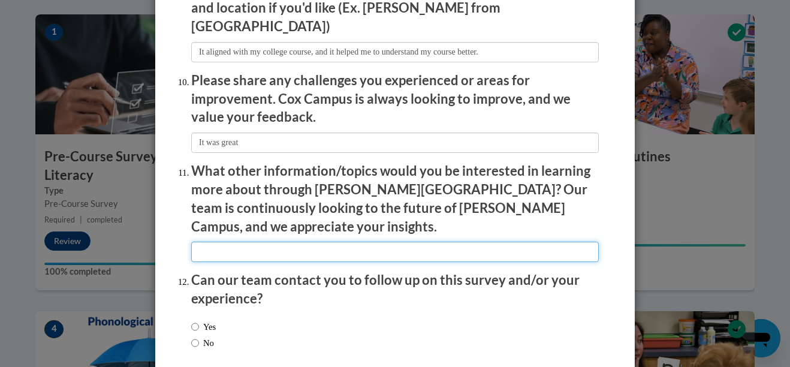
click at [247, 241] on input "textbox" at bounding box center [394, 251] width 407 height 20
type input "Any"
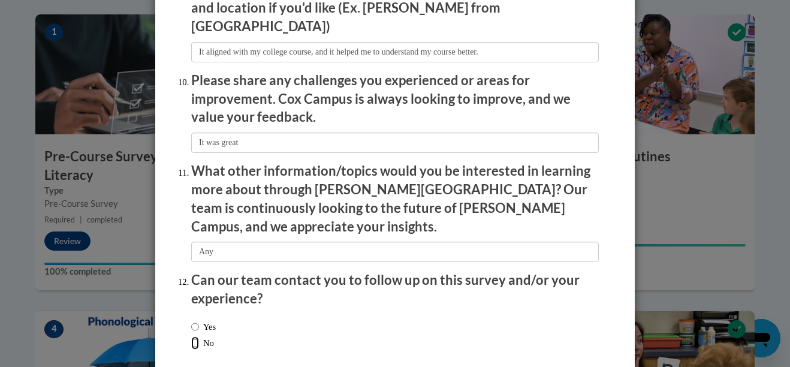
click at [191, 336] on input "No" at bounding box center [195, 342] width 8 height 13
radio input "true"
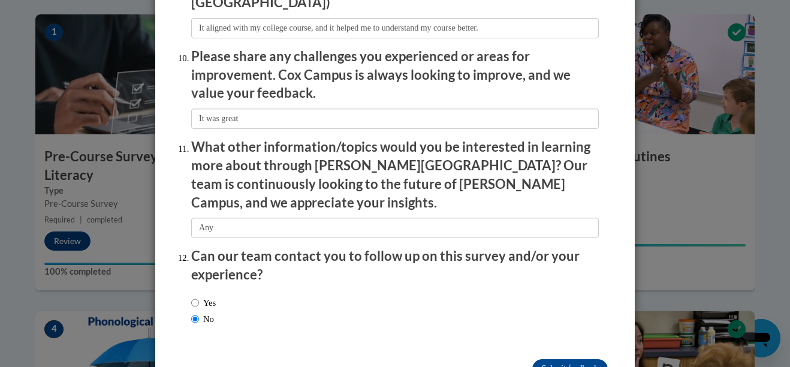
scroll to position [2123, 0]
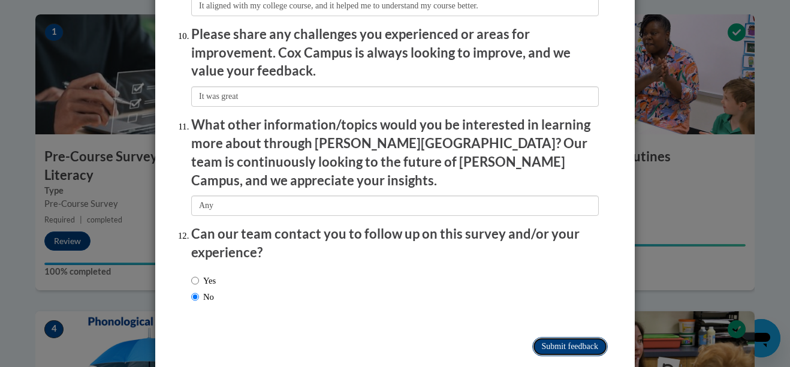
click at [564, 337] on input "Submit feedback" at bounding box center [569, 346] width 75 height 19
